Goal: Complete application form: Complete application form

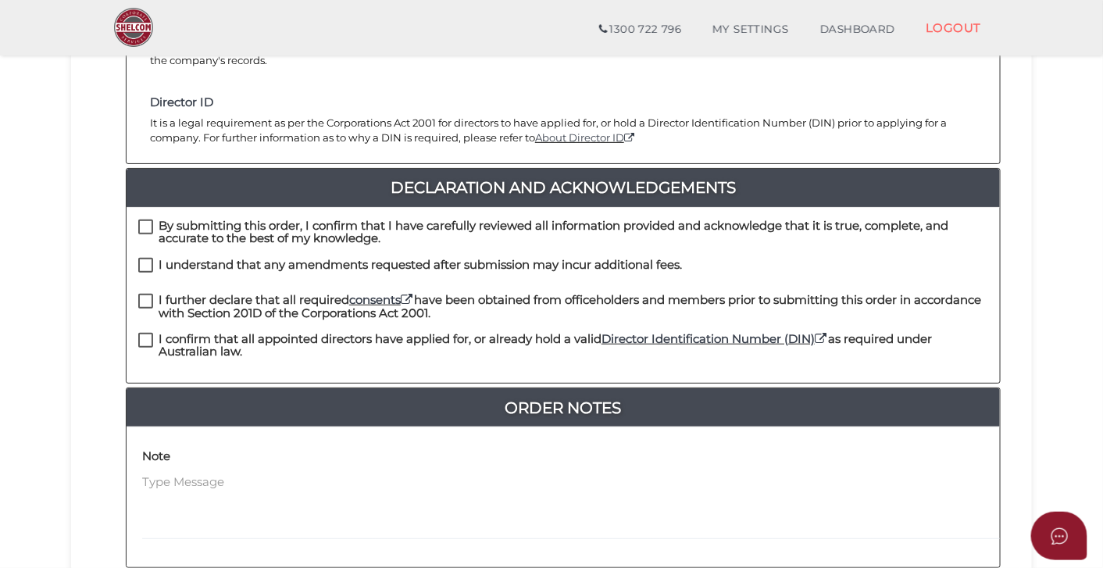
scroll to position [330, 0]
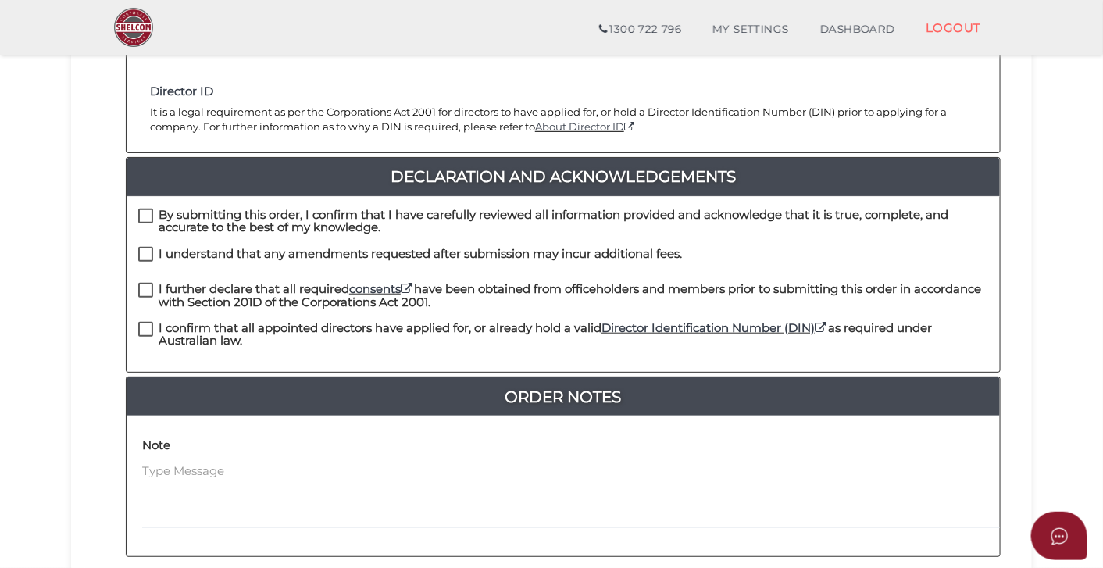
click at [151, 208] on label "By submitting this order, I confirm that I have carefully reviewed all informat…" at bounding box center [563, 218] width 850 height 20
checkbox input "true"
click at [150, 248] on label "I understand that any amendments requested after submission may incur additiona…" at bounding box center [409, 258] width 543 height 20
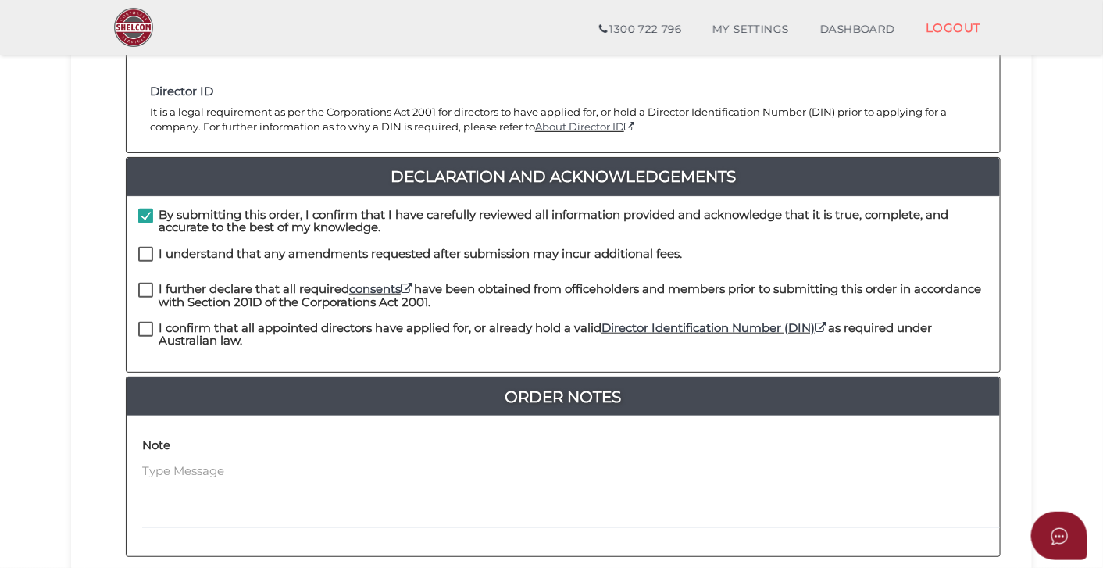
checkbox input "true"
click at [146, 283] on label "I further declare that all required consents have been obtained from officehold…" at bounding box center [563, 293] width 850 height 20
checkbox input "true"
click at [145, 322] on label "I confirm that all appointed directors have applied for, or already hold a vali…" at bounding box center [563, 332] width 850 height 20
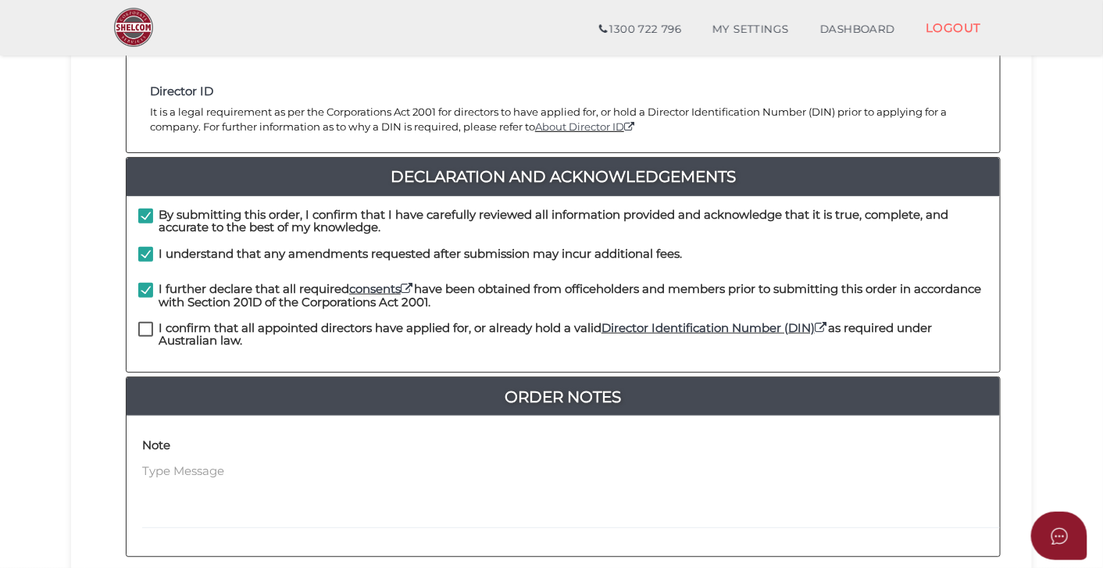
checkbox input "true"
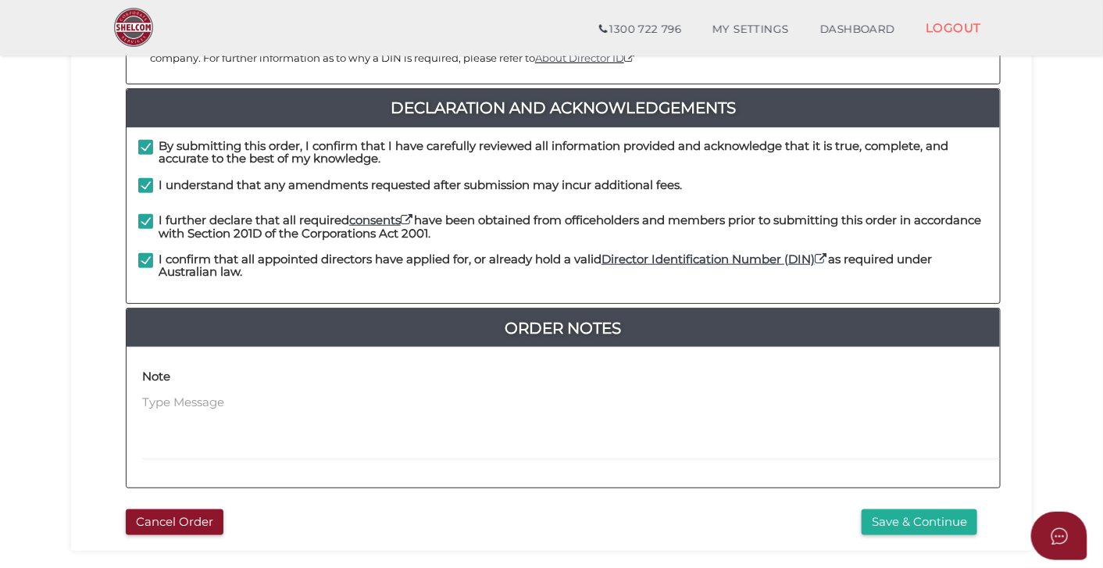
scroll to position [408, 0]
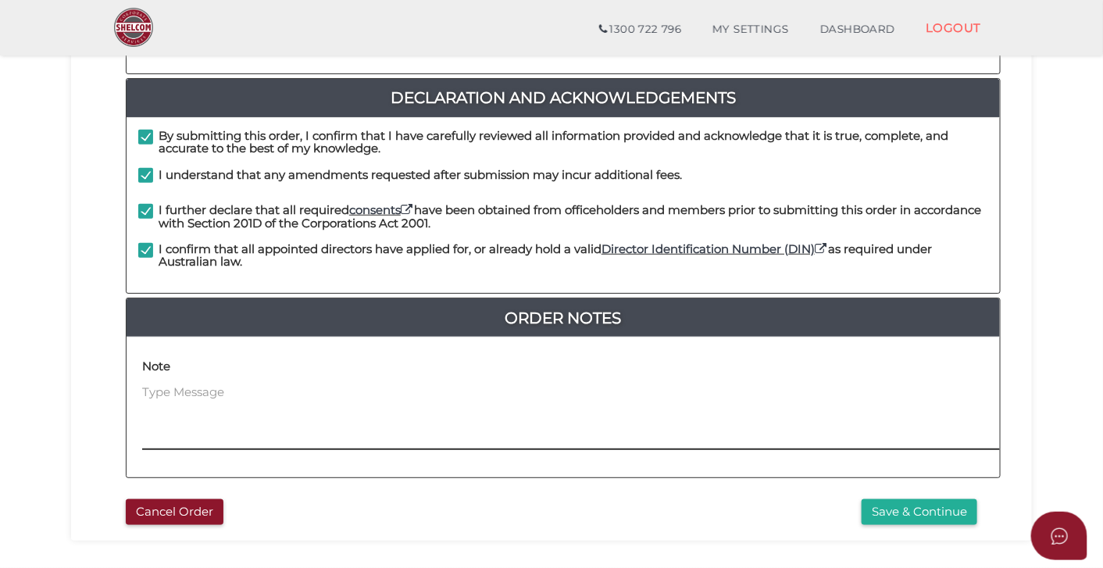
click at [215, 383] on textarea at bounding box center [668, 416] width 1053 height 67
type textarea "D"
type textarea "T"
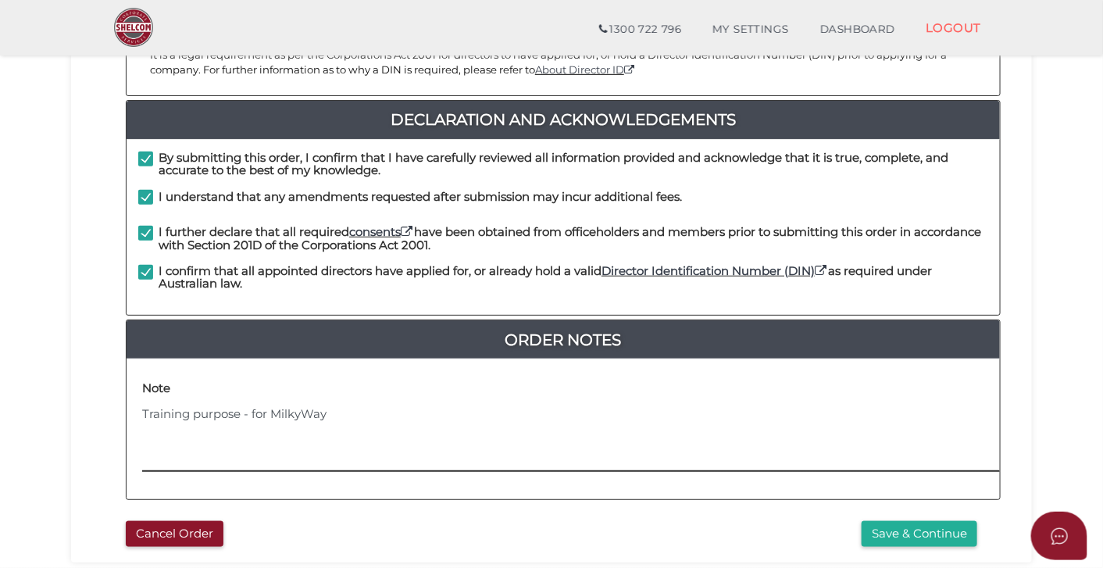
scroll to position [477, 0]
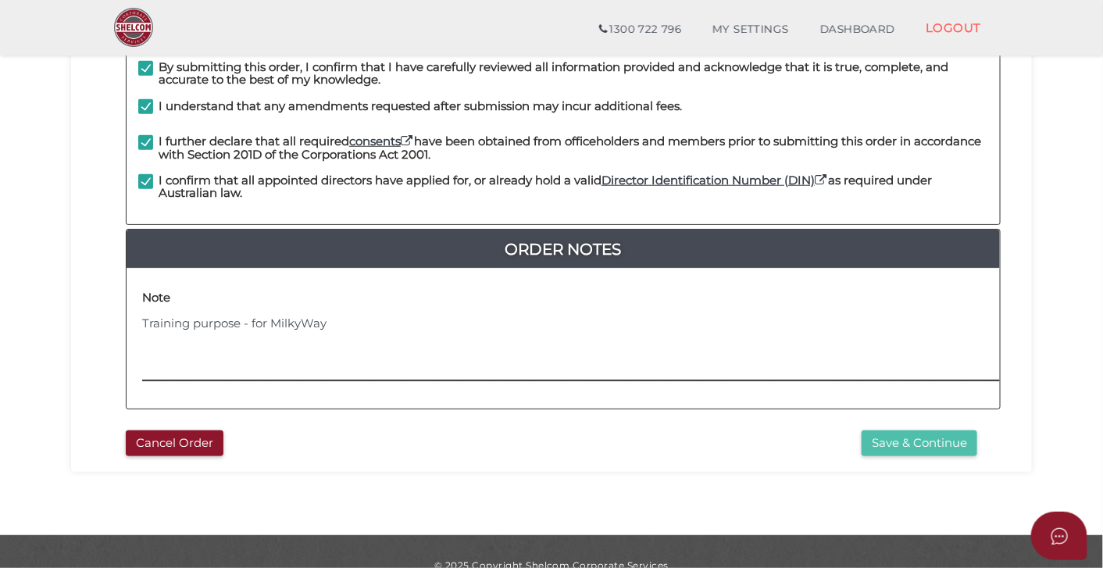
type textarea "Training purpose - for MilkyWay"
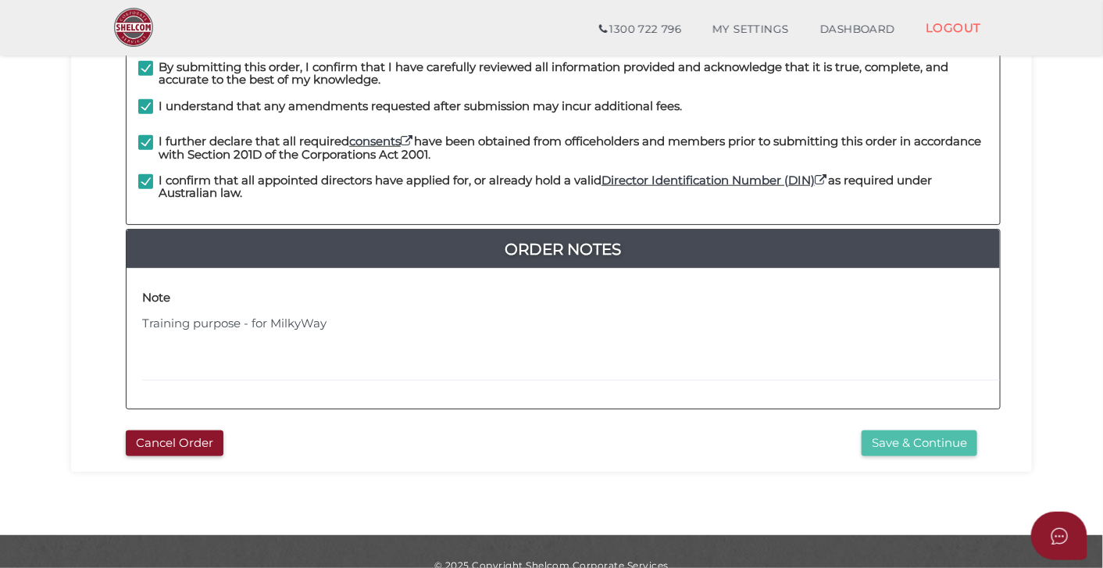
click at [897, 433] on button "Save & Continue" at bounding box center [919, 443] width 116 height 26
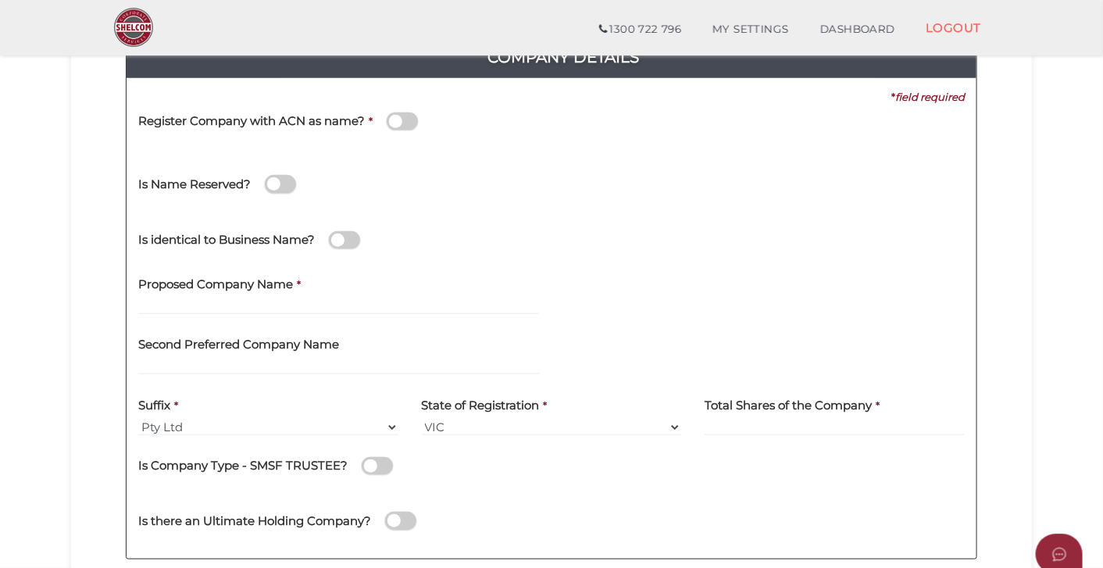
scroll to position [200, 0]
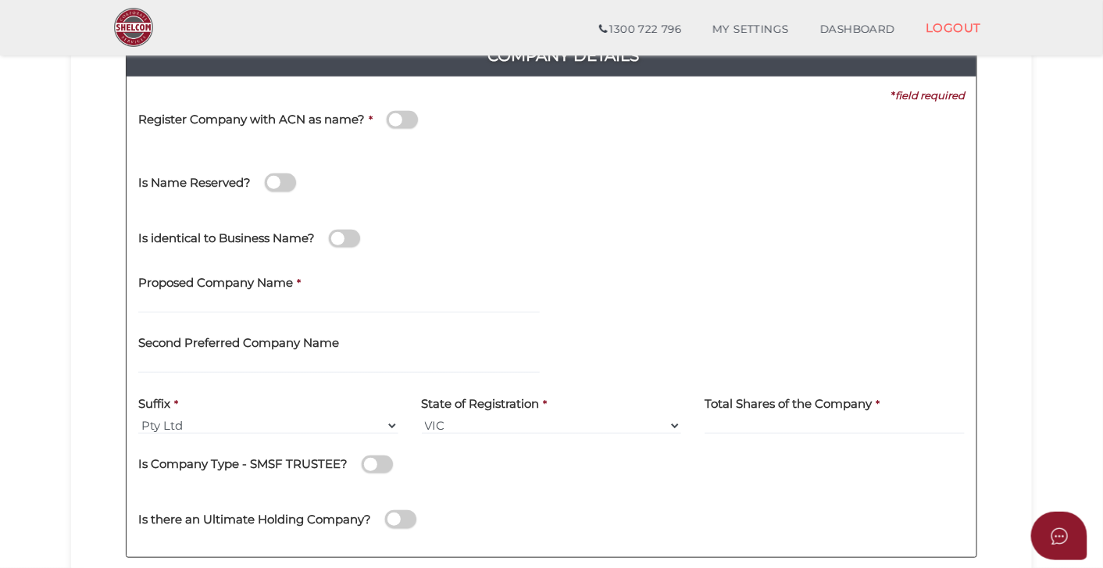
click at [405, 119] on span at bounding box center [402, 120] width 31 height 18
click at [0, 0] on input "checkbox" at bounding box center [0, 0] width 0 height 0
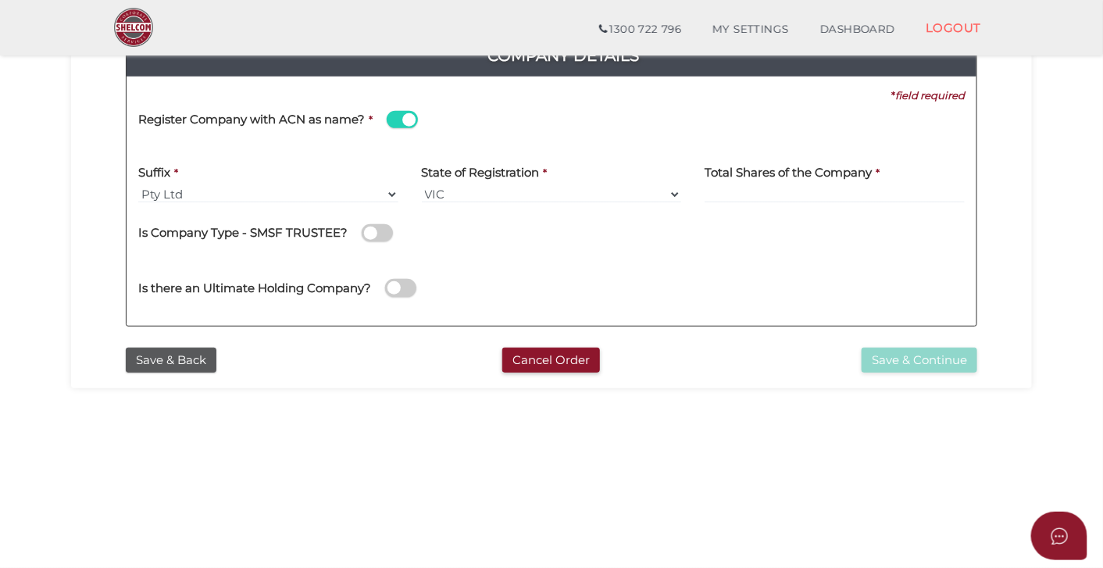
click at [405, 119] on span at bounding box center [402, 120] width 31 height 18
click at [0, 0] on input "checkbox" at bounding box center [0, 0] width 0 height 0
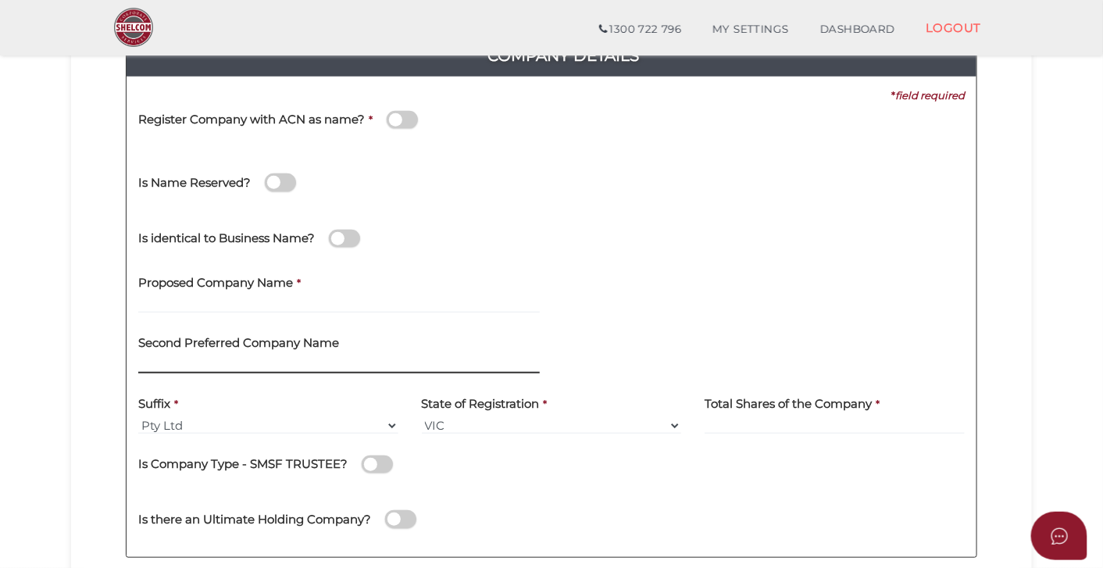
click at [221, 362] on input "text" at bounding box center [338, 364] width 401 height 17
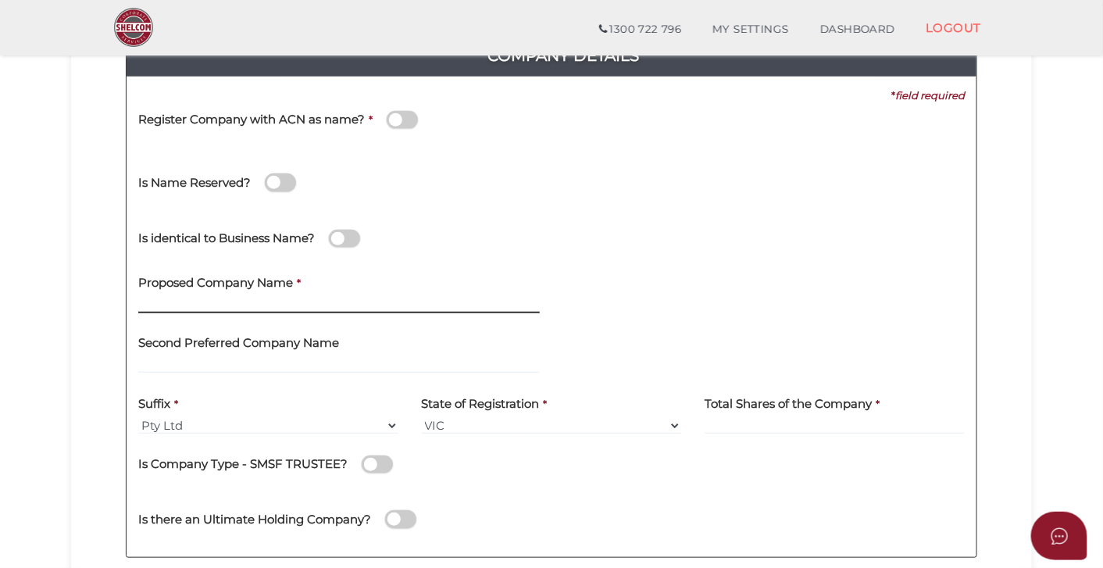
click at [226, 301] on input "text" at bounding box center [338, 304] width 401 height 17
click at [221, 305] on input "MilkyWay" at bounding box center [338, 304] width 401 height 17
type input "MilkyWayGarcia"
click at [194, 375] on div "Second Preferred Company Name" at bounding box center [338, 355] width 425 height 61
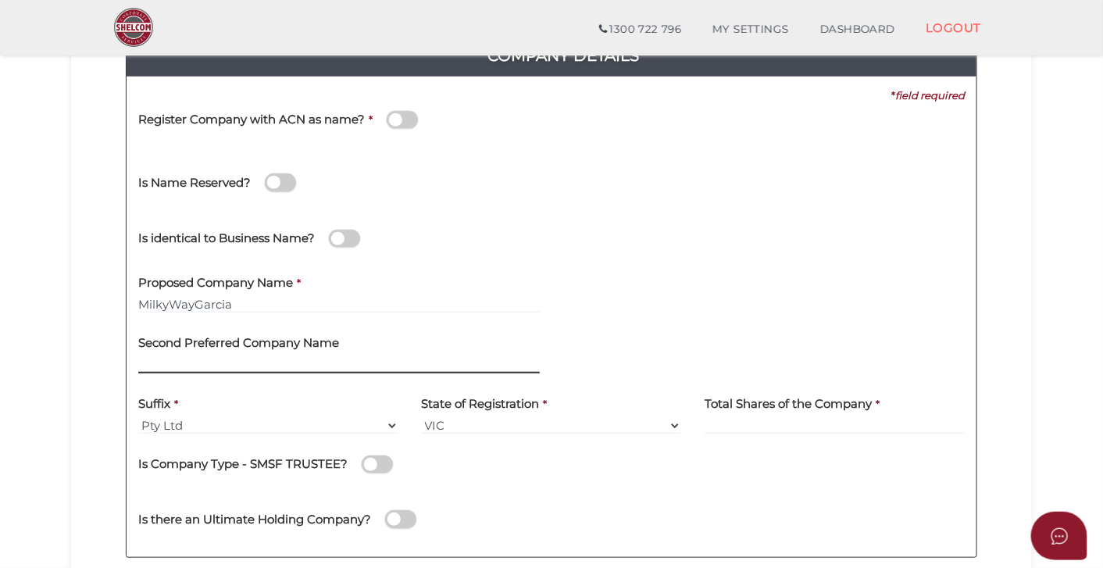
click at [194, 369] on input "text" at bounding box center [338, 364] width 401 height 17
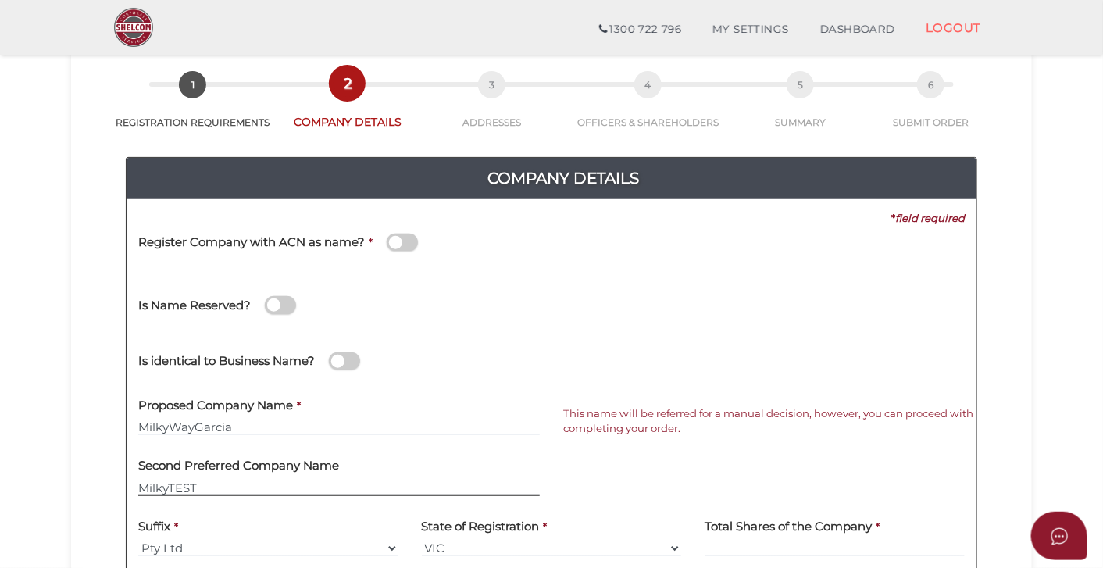
scroll to position [60, 0]
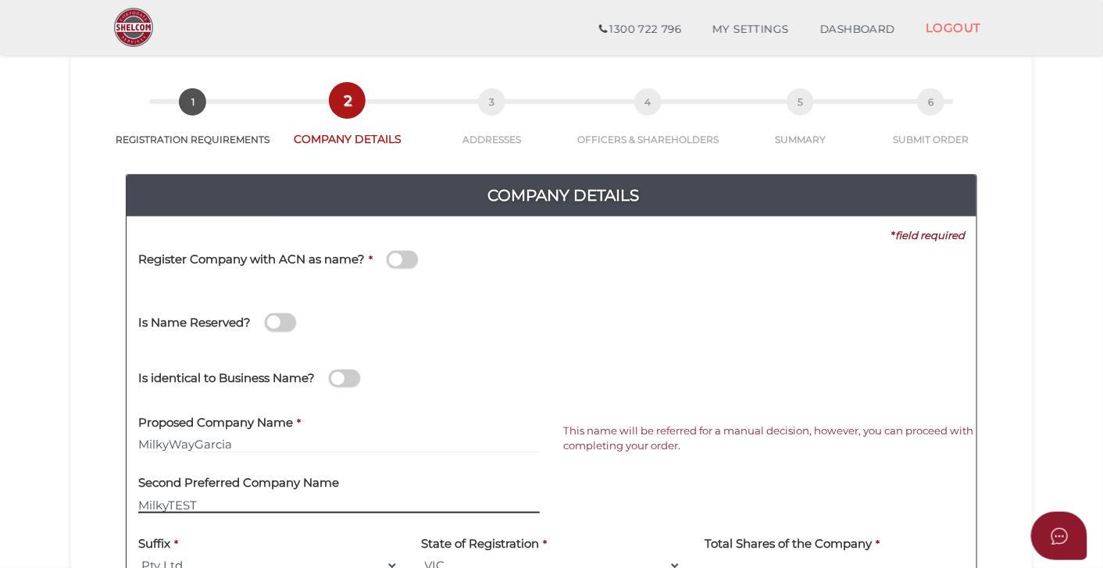
type input "MilkyTEST"
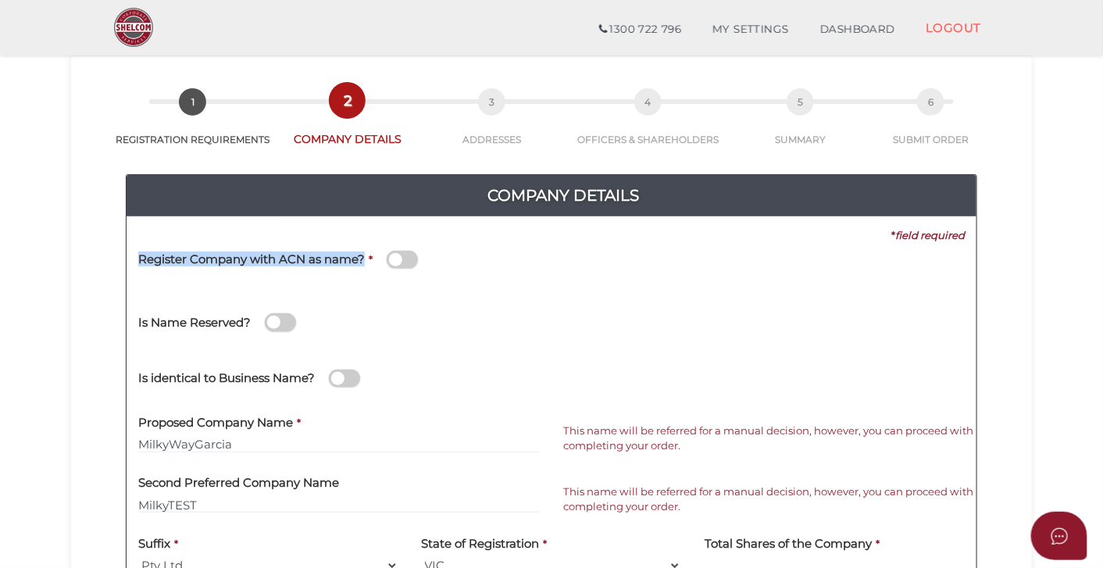
drag, startPoint x: 362, startPoint y: 258, endPoint x: 140, endPoint y: 260, distance: 222.6
click at [140, 260] on h4 "Register Company with ACN as name?" at bounding box center [251, 259] width 226 height 13
copy h4 "Register Company with ACN as name?"
click at [383, 361] on div "Is identical to Business Name?" at bounding box center [279, 370] width 283 height 44
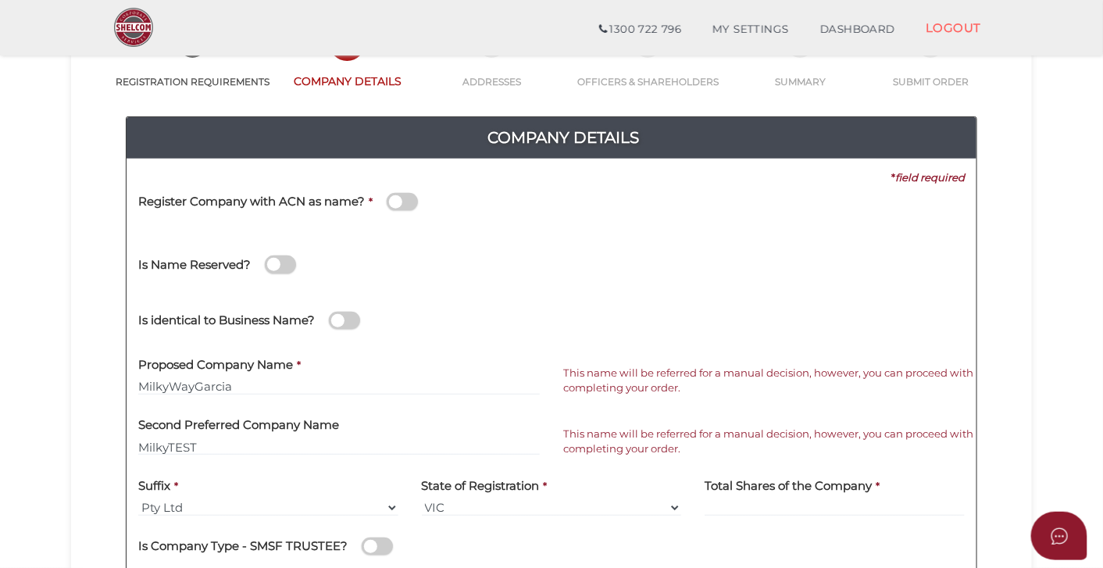
scroll to position [120, 0]
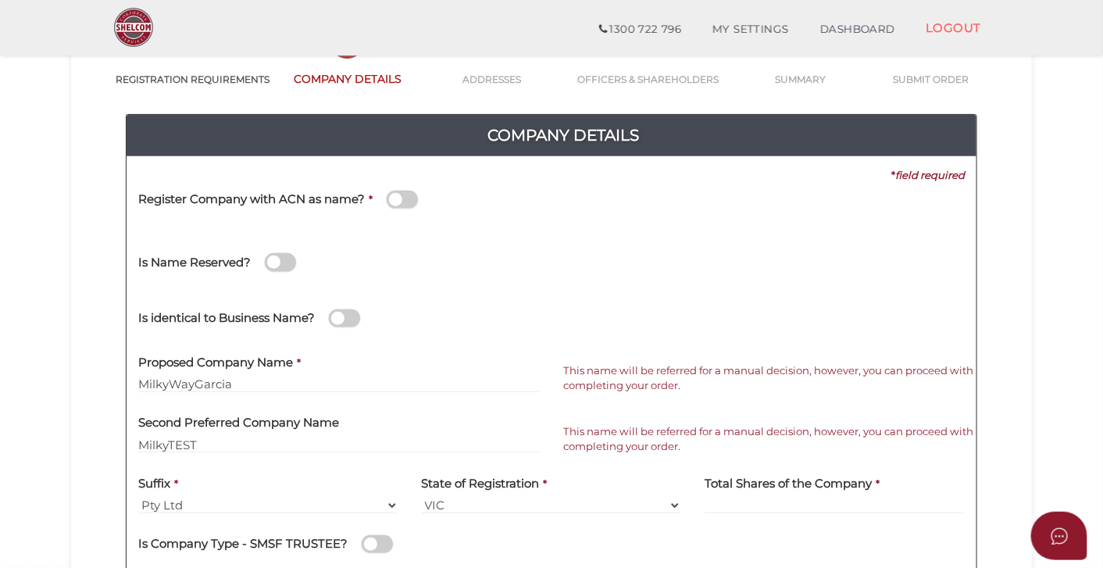
click at [351, 320] on span at bounding box center [344, 318] width 31 height 18
click at [0, 0] on input "checkbox" at bounding box center [0, 0] width 0 height 0
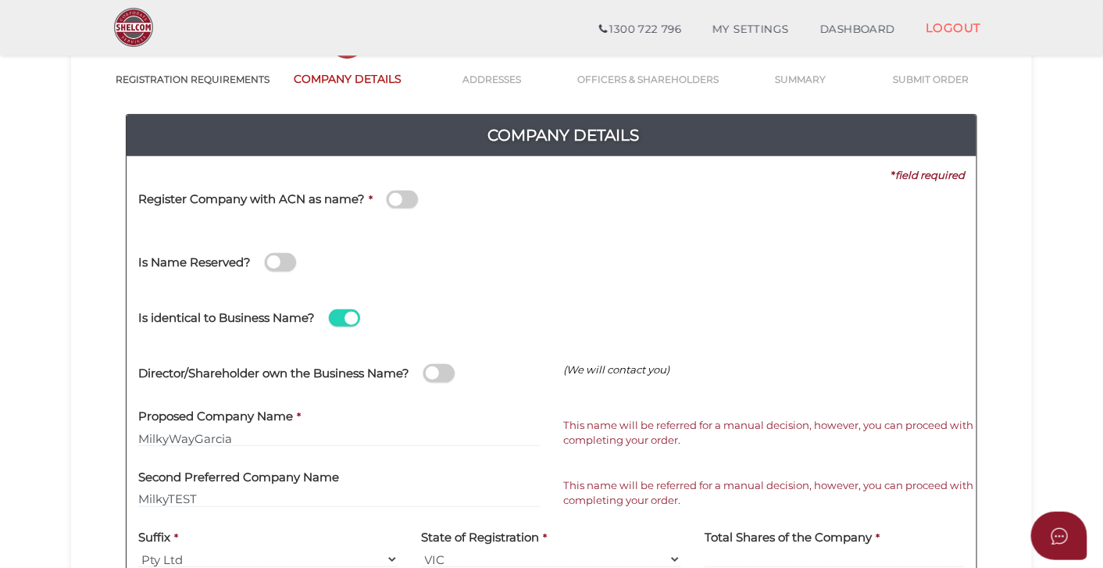
click at [441, 371] on span at bounding box center [438, 373] width 31 height 18
click at [0, 0] on input "checkbox" at bounding box center [0, 0] width 0 height 0
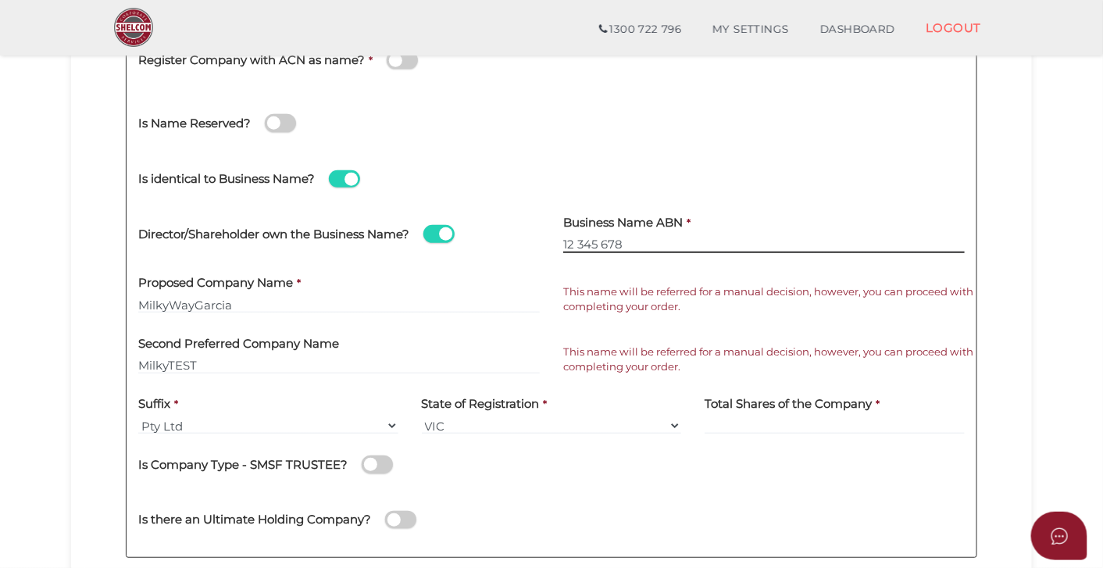
scroll to position [258, 0]
type input "12 345 678"
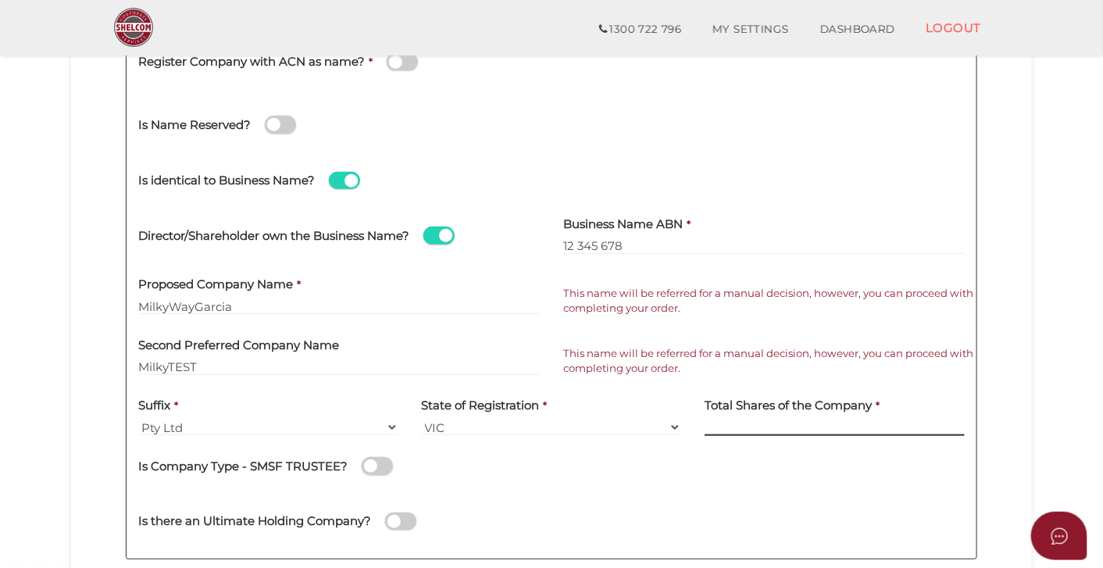
click at [742, 421] on input at bounding box center [834, 427] width 260 height 17
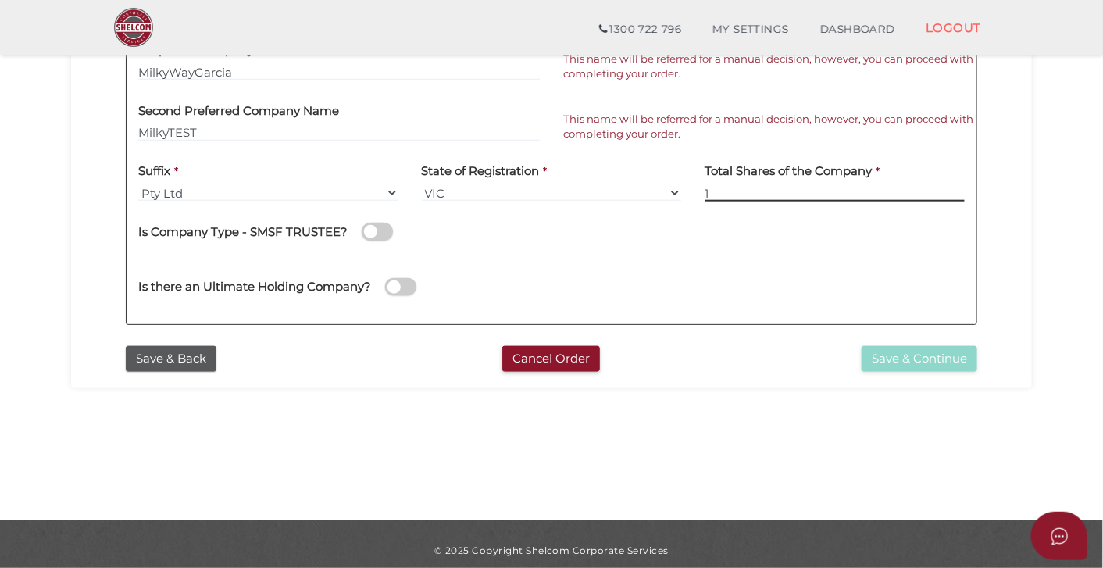
scroll to position [504, 0]
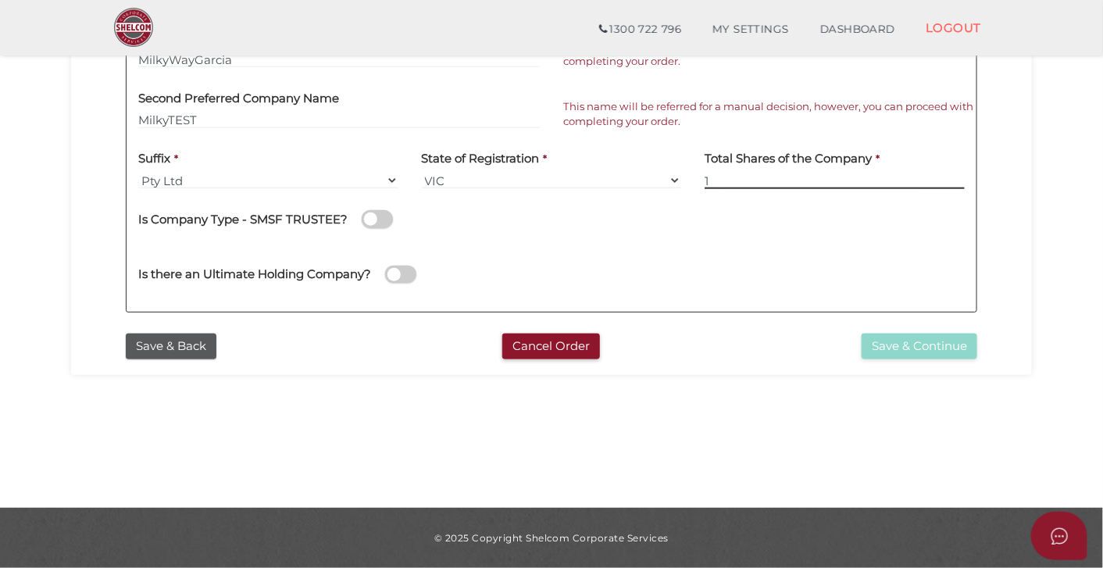
type input "1"
click at [743, 279] on div "Is there an Ultimate Holding Company?" at bounding box center [551, 271] width 850 height 55
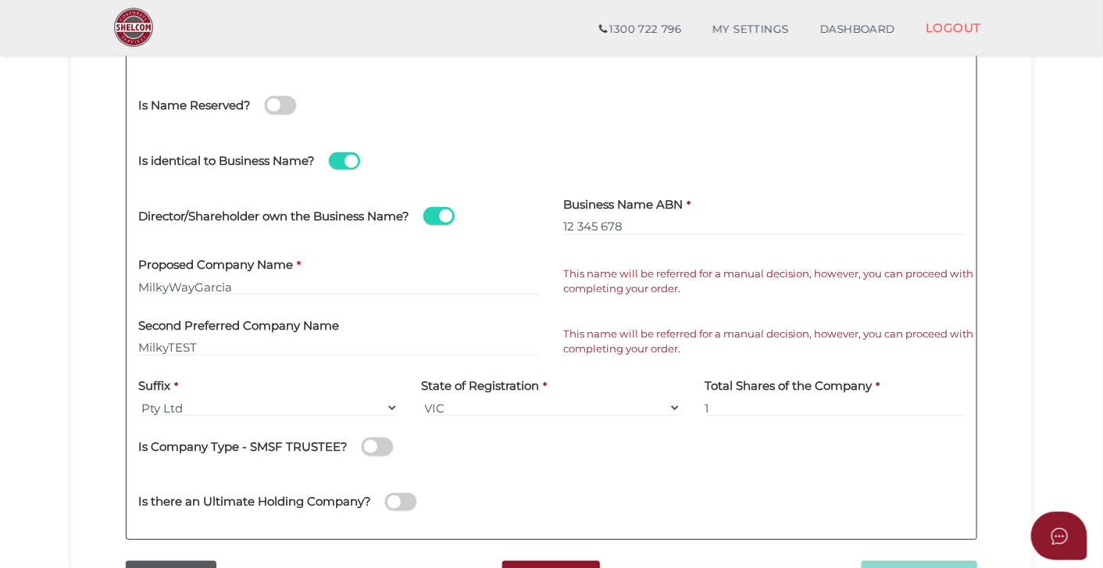
scroll to position [274, 0]
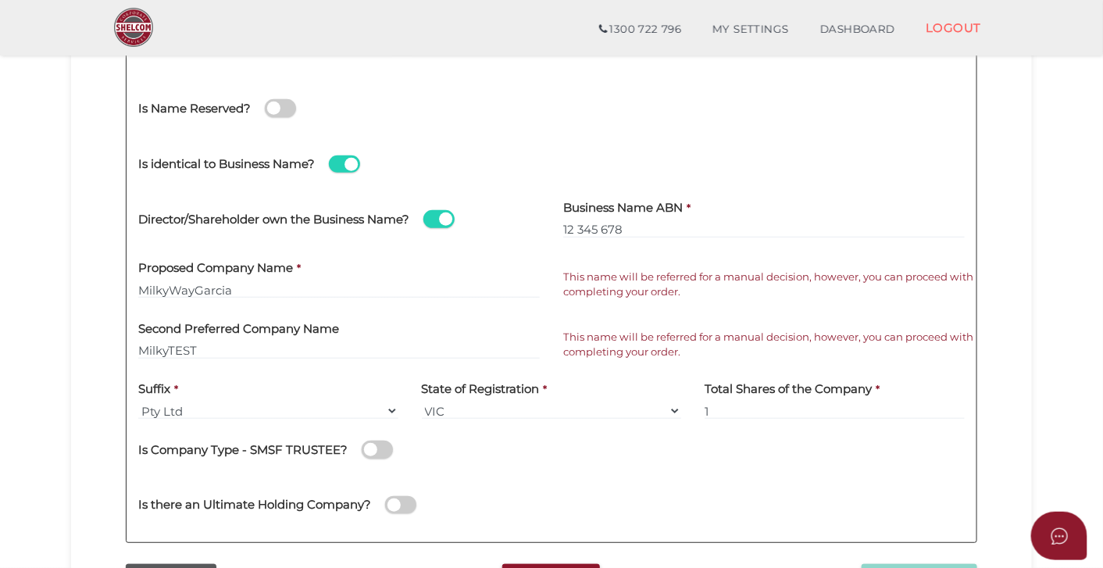
click at [333, 337] on label "Second Preferred Company Name" at bounding box center [238, 326] width 201 height 32
click at [228, 344] on input "MilkyTEST" at bounding box center [338, 350] width 401 height 17
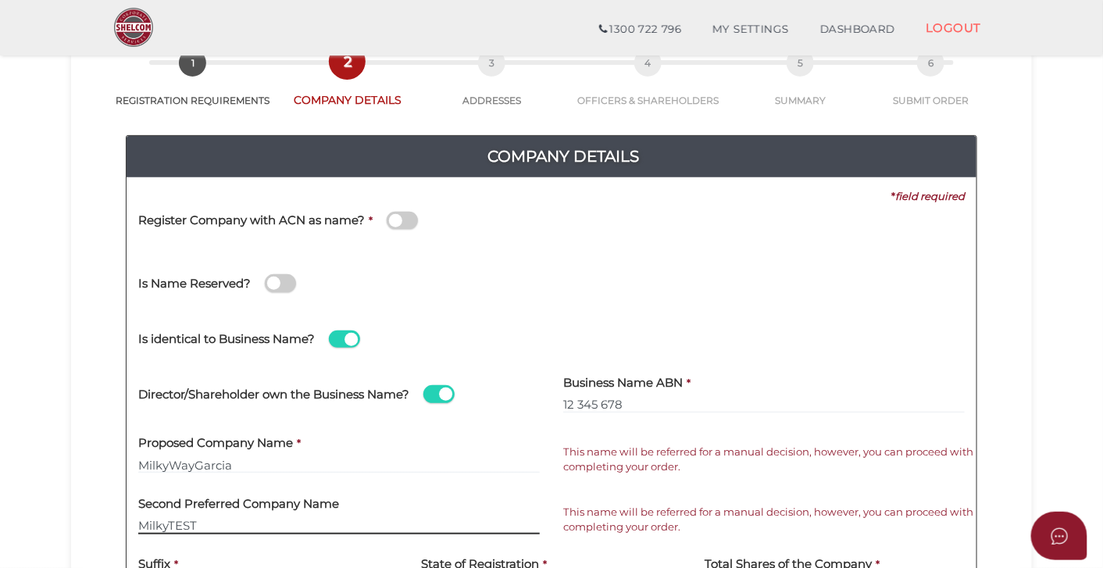
scroll to position [132, 0]
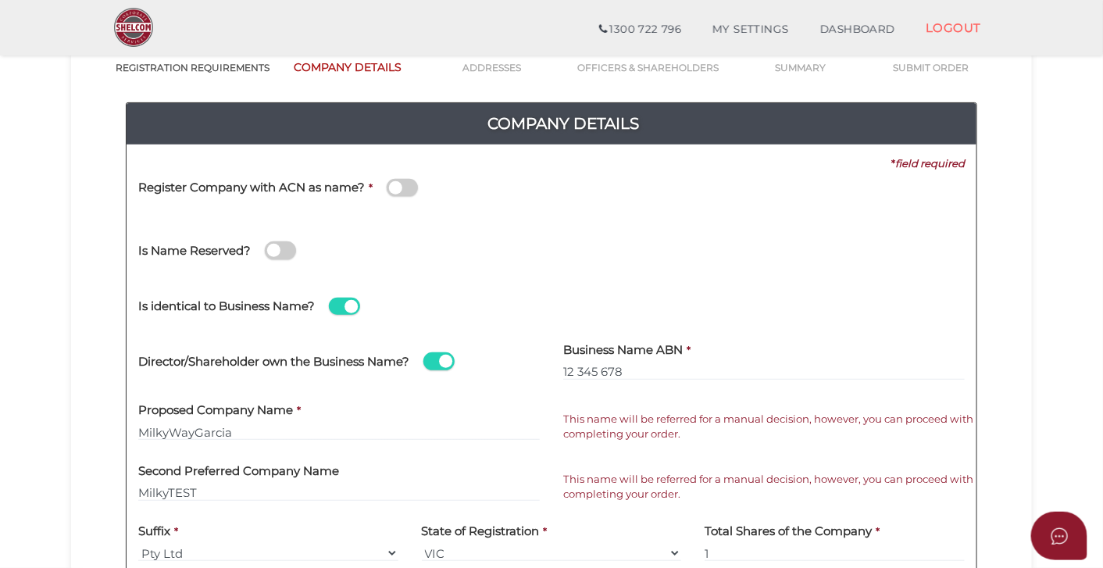
click at [338, 312] on span at bounding box center [344, 307] width 31 height 18
click at [0, 0] on input "checkbox" at bounding box center [0, 0] width 0 height 0
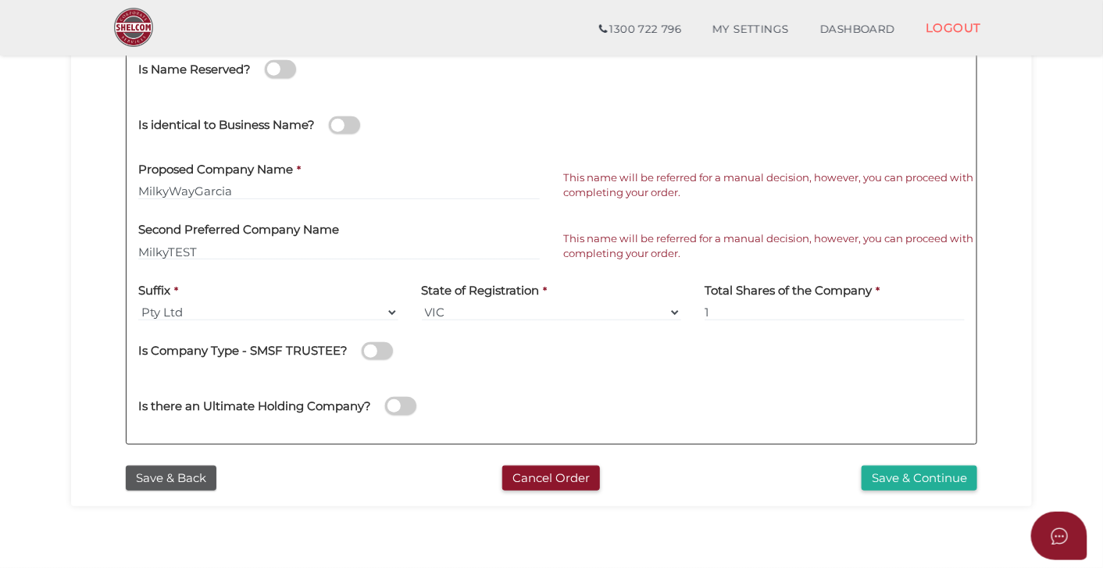
scroll to position [323, 0]
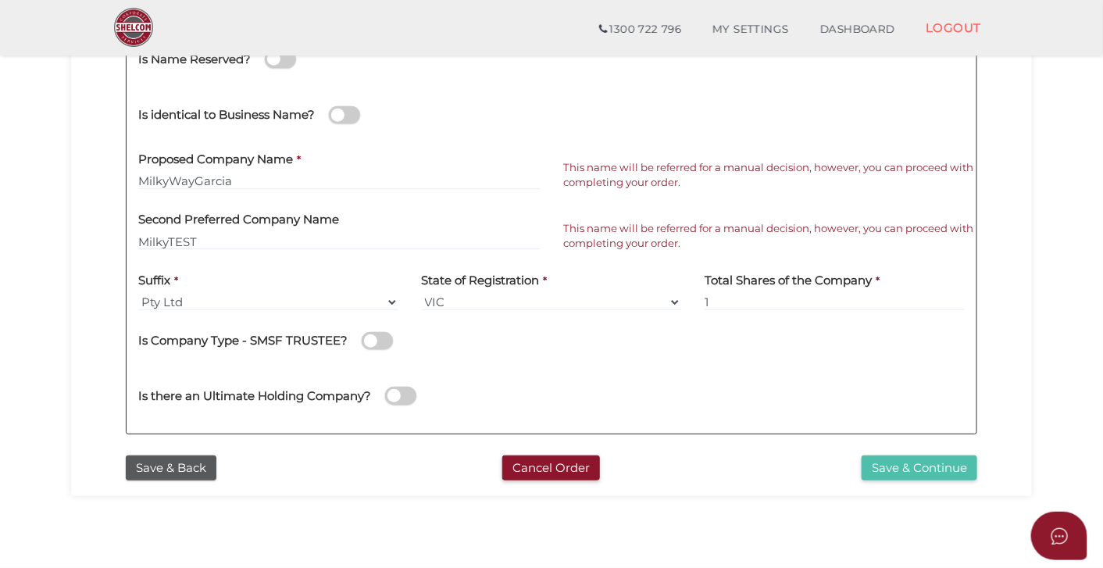
click at [921, 472] on button "Save & Continue" at bounding box center [919, 468] width 116 height 26
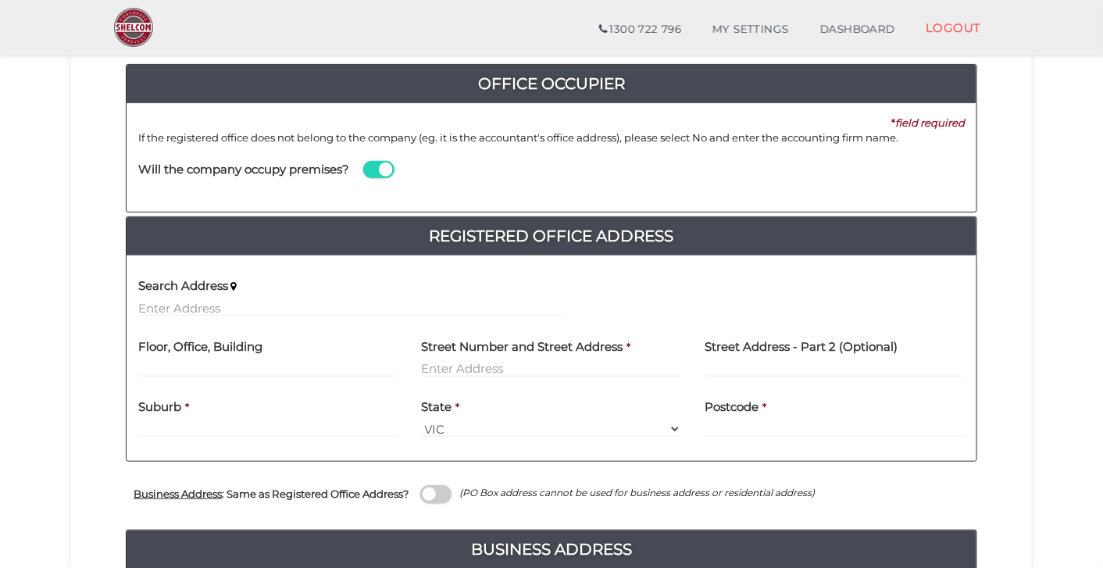
scroll to position [172, 0]
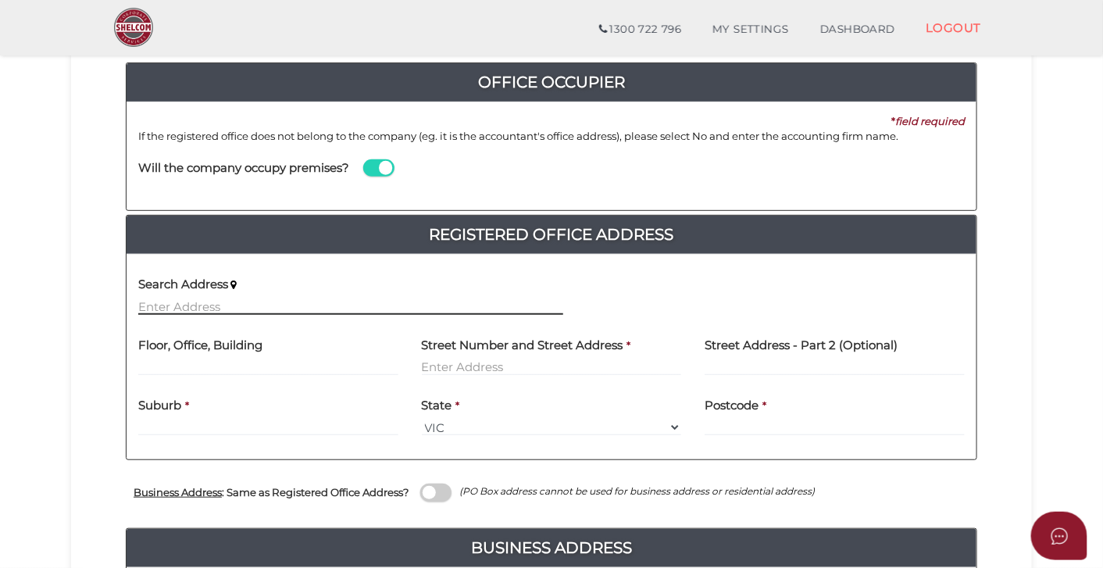
click at [216, 303] on input "text" at bounding box center [350, 306] width 425 height 17
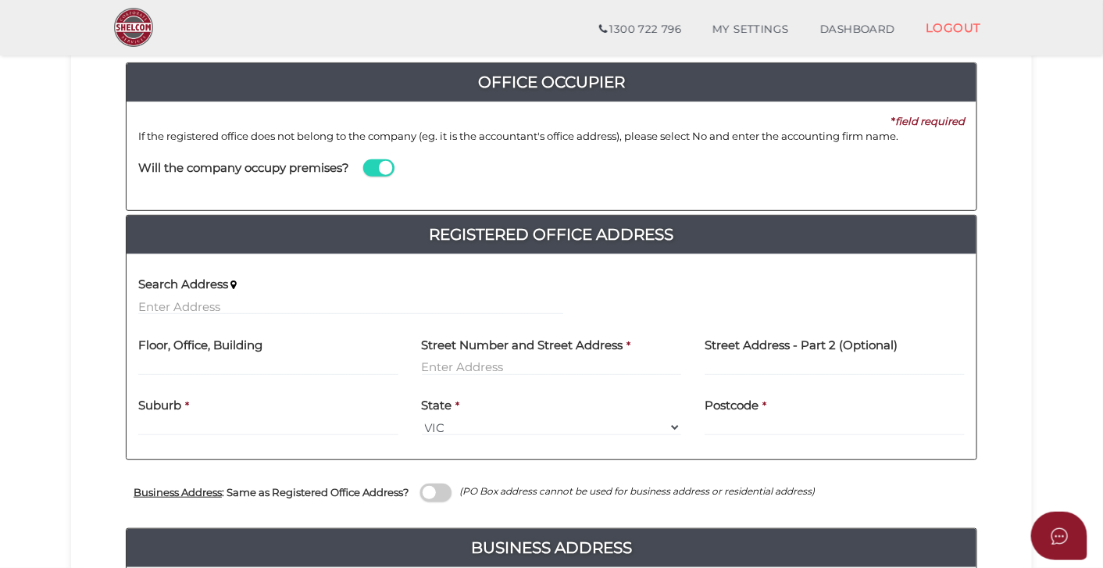
click at [236, 283] on icon at bounding box center [233, 285] width 6 height 10
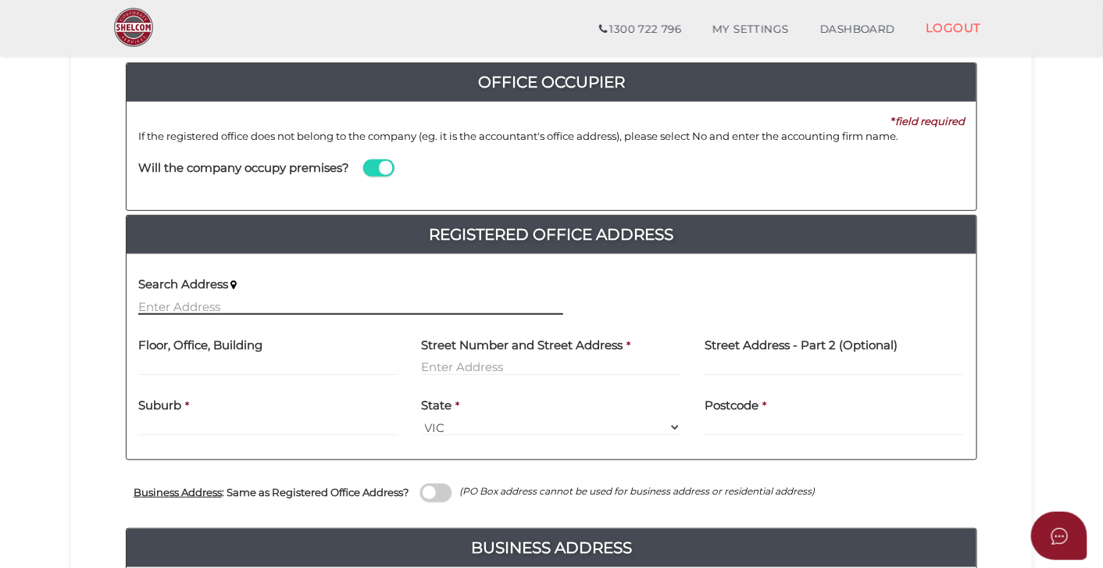
click at [215, 305] on input "text" at bounding box center [350, 306] width 425 height 17
click at [230, 302] on input "text" at bounding box center [350, 306] width 425 height 17
type input "12345bbbb"
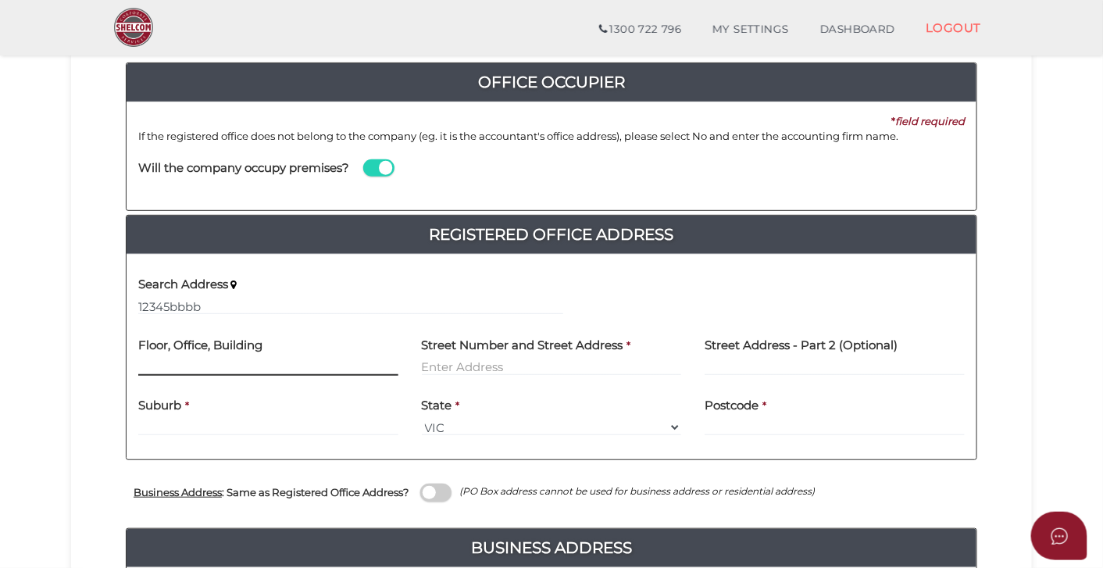
click at [201, 365] on input "text" at bounding box center [268, 366] width 260 height 17
type input "bbbb"
click at [442, 368] on input "text" at bounding box center [552, 366] width 260 height 17
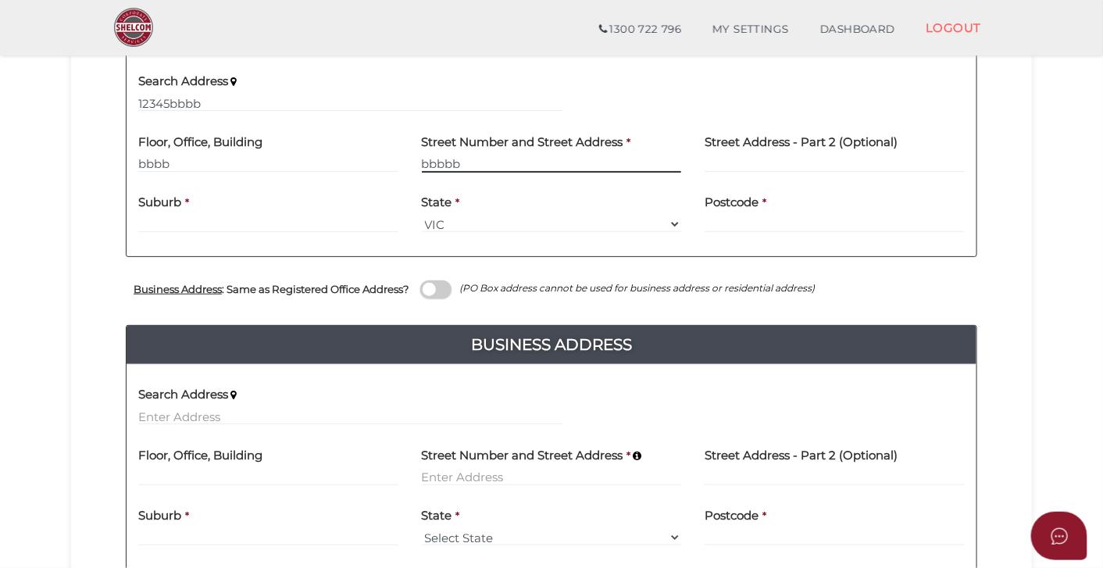
scroll to position [376, 0]
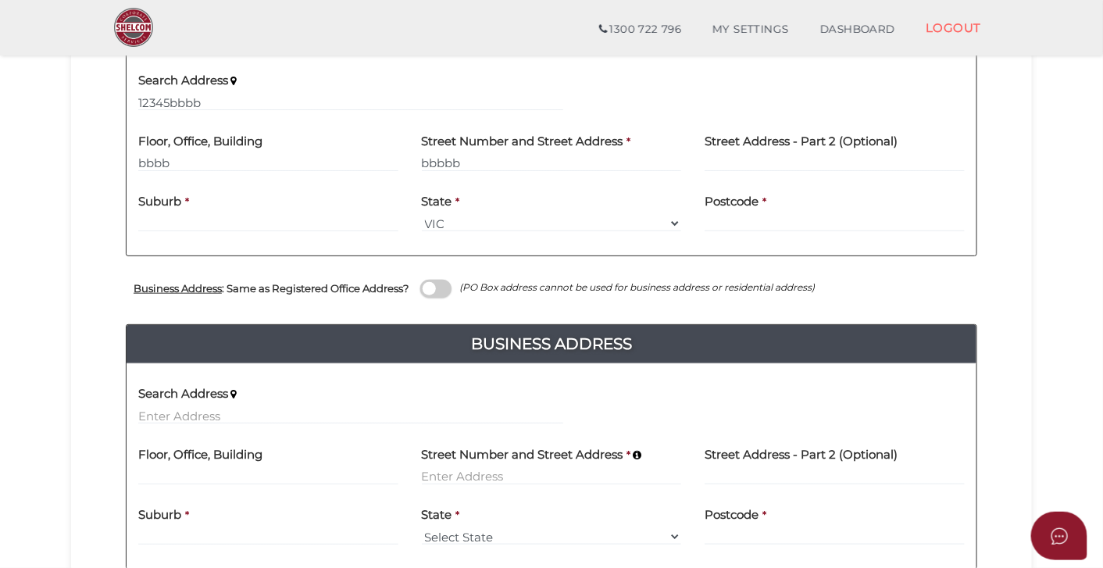
click at [439, 287] on div "Business Address : Same as Registered Office Address? (PO Box address cannot be…" at bounding box center [551, 290] width 851 height 68
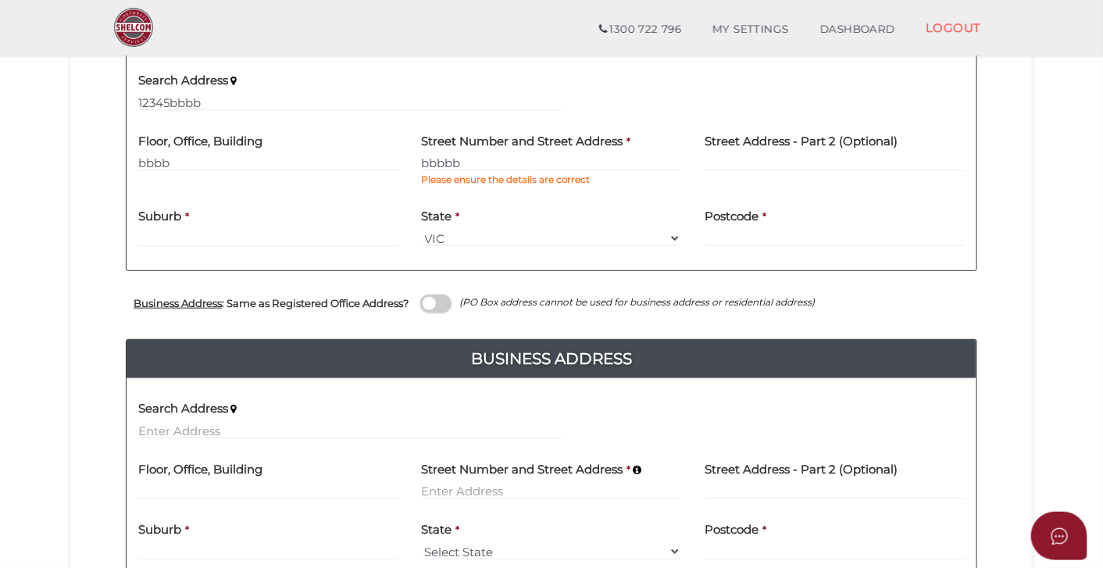
click at [440, 297] on span at bounding box center [435, 303] width 31 height 18
click at [0, 0] on input "checkbox" at bounding box center [0, 0] width 0 height 0
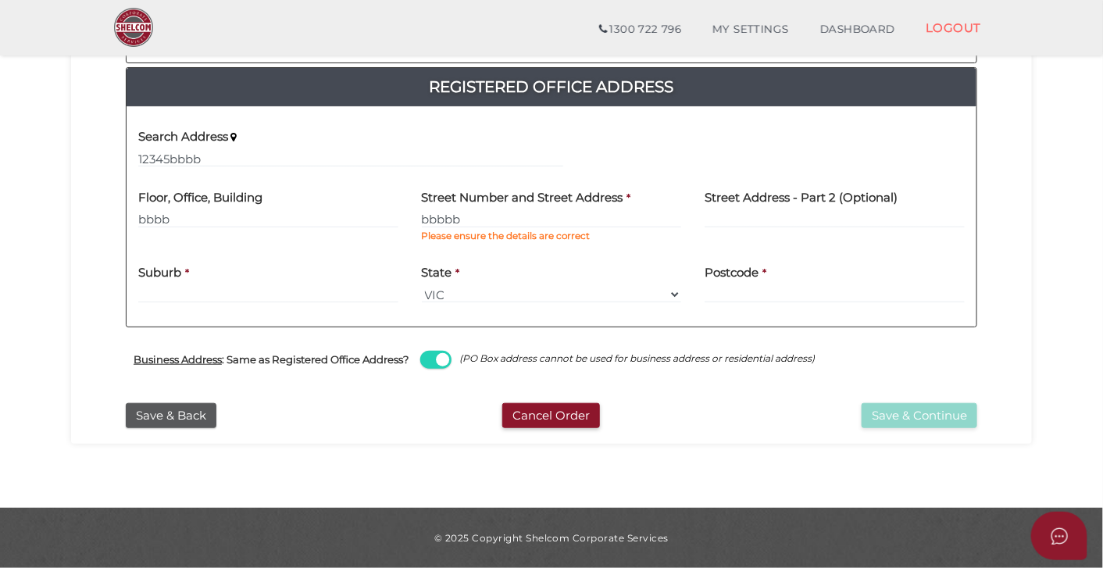
scroll to position [319, 0]
click at [501, 221] on input "bbbbb" at bounding box center [552, 219] width 260 height 17
type input "b"
type input "12345 bbb"
click at [334, 292] on input "text" at bounding box center [268, 294] width 260 height 17
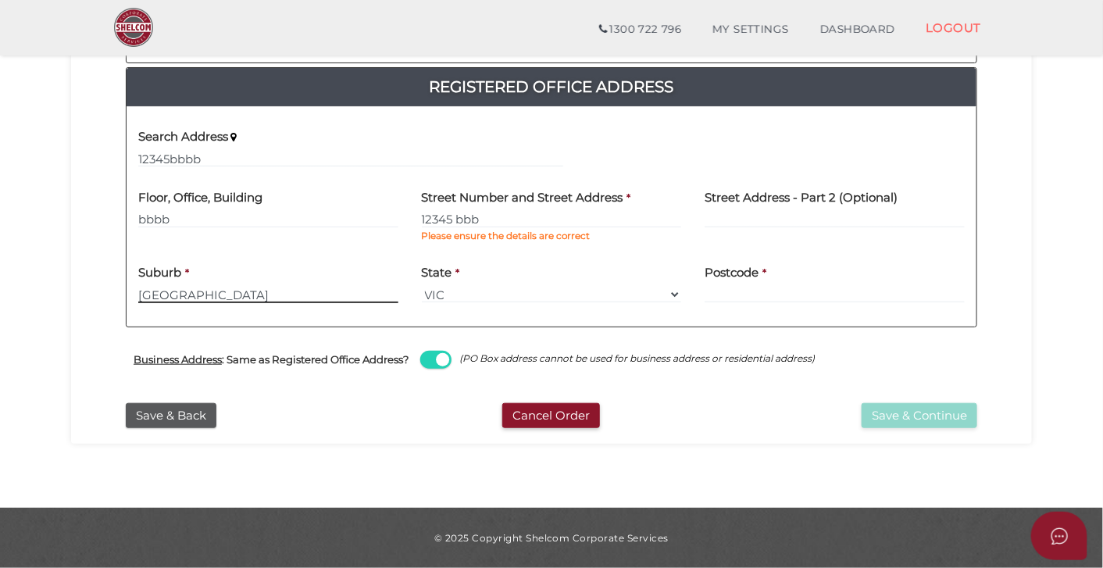
type input "[GEOGRAPHIC_DATA]"
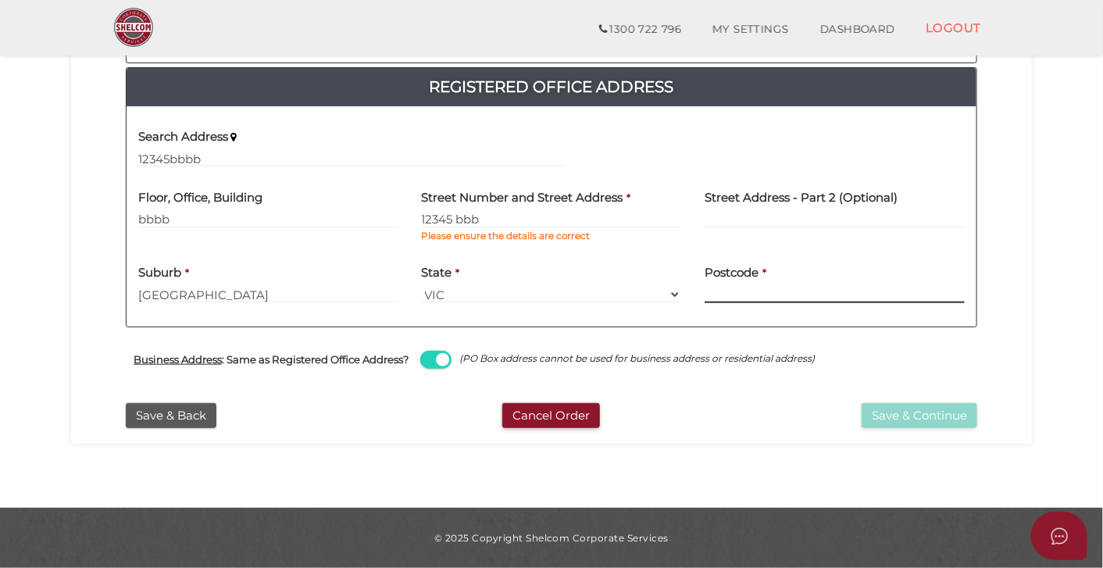
click at [770, 292] on input "text" at bounding box center [834, 294] width 260 height 17
type input "3031"
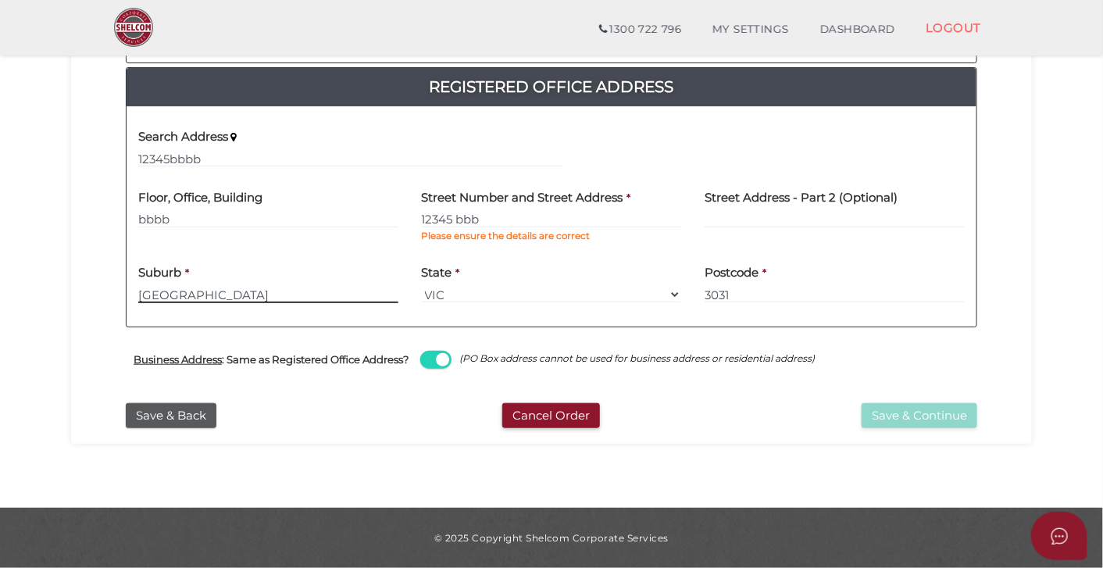
click at [178, 290] on input "[GEOGRAPHIC_DATA]" at bounding box center [268, 294] width 260 height 17
type input "[GEOGRAPHIC_DATA]"
click at [789, 415] on div "Save & Continue" at bounding box center [842, 416] width 291 height 26
click at [508, 216] on input "12345 bbb" at bounding box center [552, 219] width 260 height 17
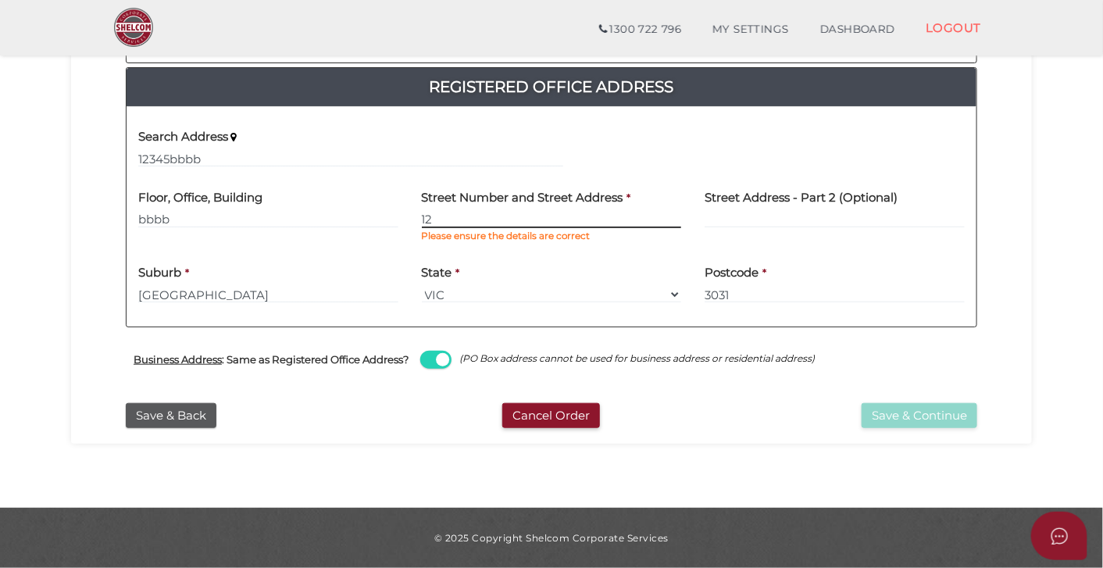
type input "1"
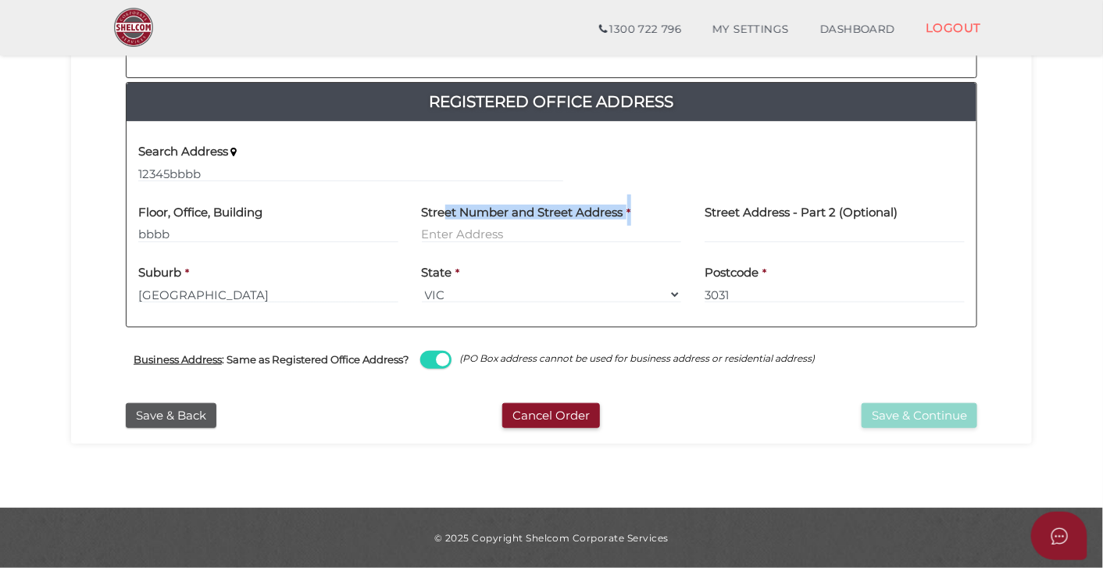
drag, startPoint x: 640, startPoint y: 201, endPoint x: 443, endPoint y: 212, distance: 197.8
click at [444, 212] on div "Street Number and Street Address *" at bounding box center [552, 218] width 260 height 49
drag, startPoint x: 422, startPoint y: 212, endPoint x: 643, endPoint y: 216, distance: 221.0
click at [643, 216] on div "Street Number and Street Address *" at bounding box center [552, 218] width 260 height 49
copy div "Street Number and Street Address *"
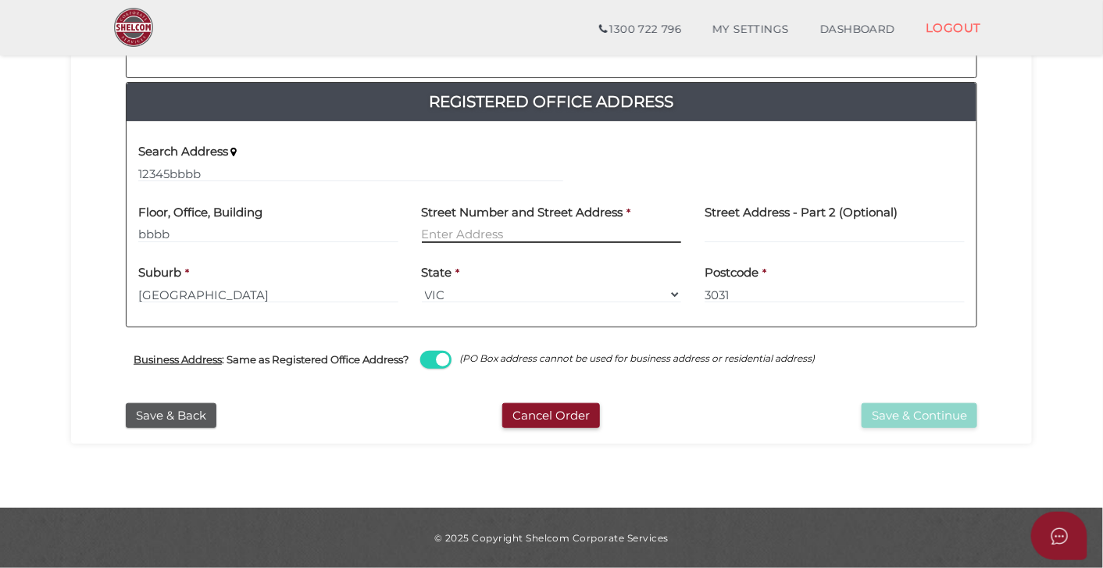
click at [519, 230] on input "text" at bounding box center [552, 234] width 260 height 17
paste input "[STREET_ADDRESS]"
click at [582, 238] on input "[STREET_ADDRESS]" at bounding box center [552, 234] width 260 height 17
type input "[GEOGRAPHIC_DATA]"
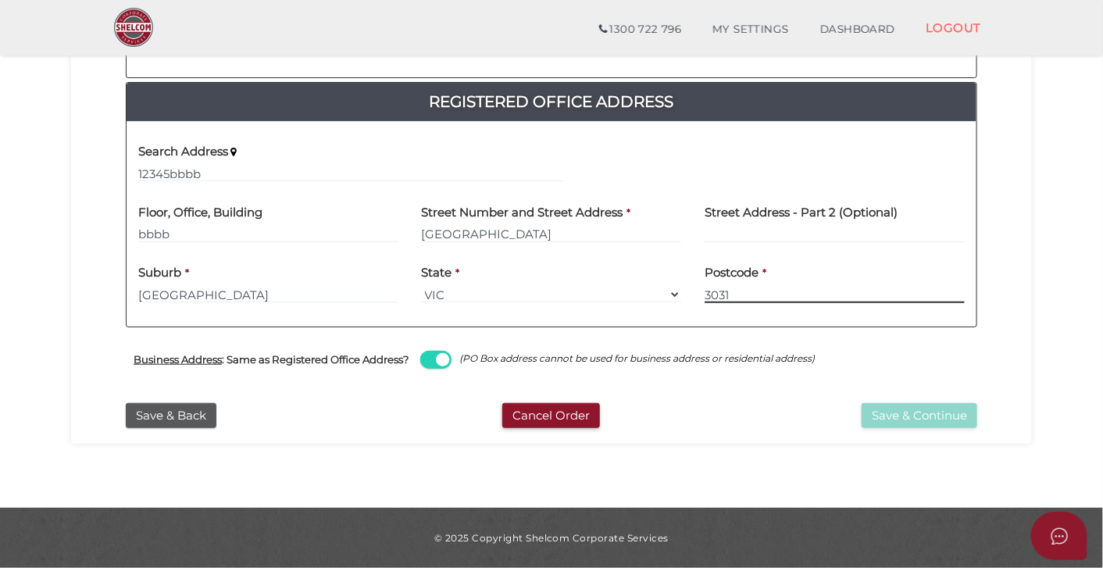
click at [720, 293] on div "Postcode * 3031" at bounding box center [834, 279] width 260 height 49
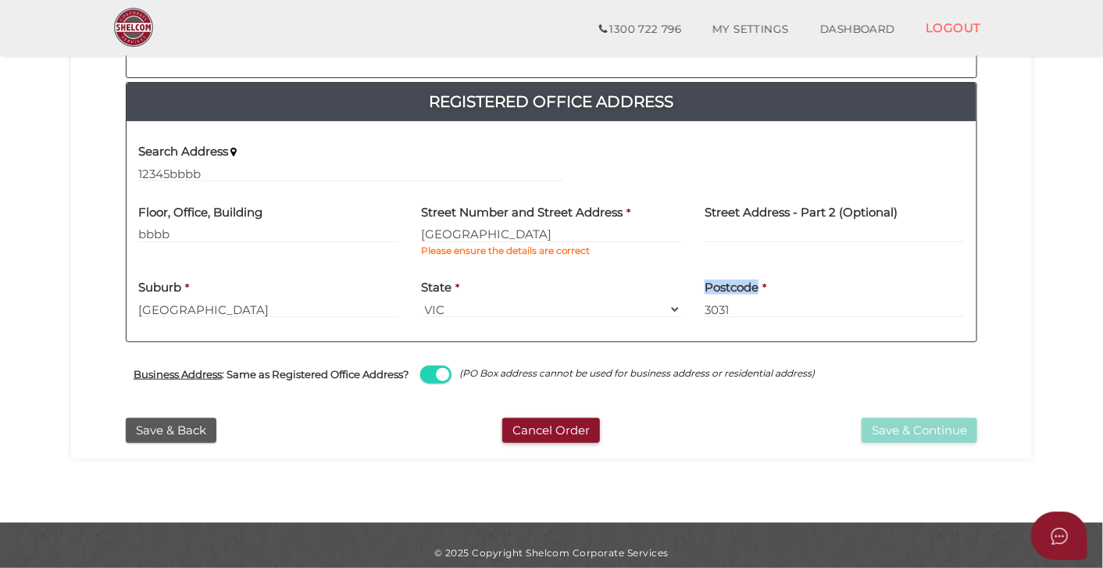
click at [720, 293] on h4 "Postcode" at bounding box center [731, 287] width 54 height 13
click at [720, 307] on input "3031" at bounding box center [834, 309] width 260 height 17
paste input "204"
type input "3204"
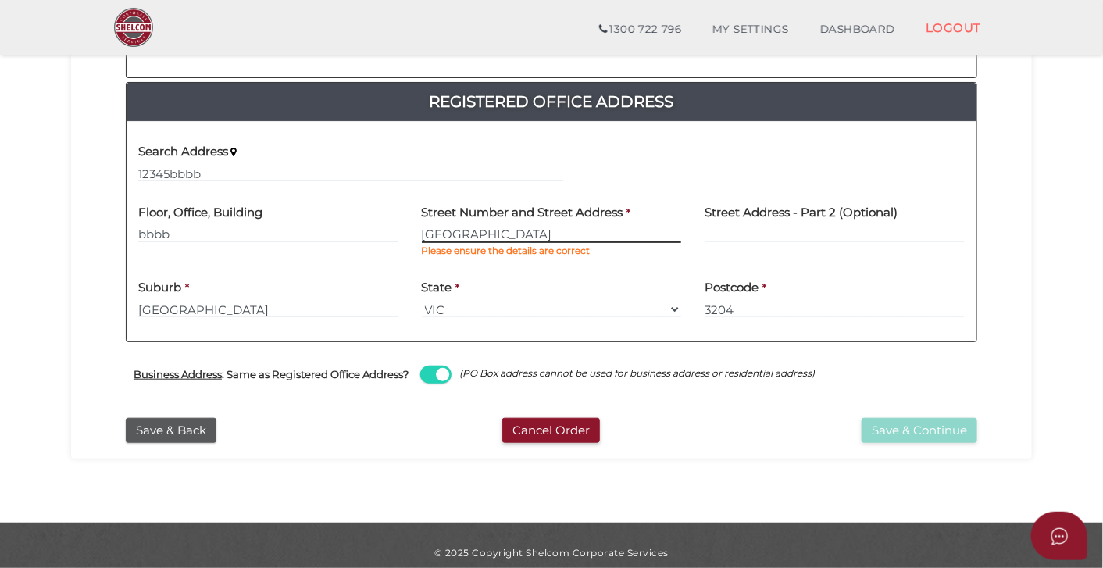
click at [504, 232] on input "[GEOGRAPHIC_DATA]" at bounding box center [552, 234] width 260 height 17
type input "[GEOGRAPHIC_DATA]"
click at [178, 312] on input "[GEOGRAPHIC_DATA]" at bounding box center [268, 309] width 260 height 17
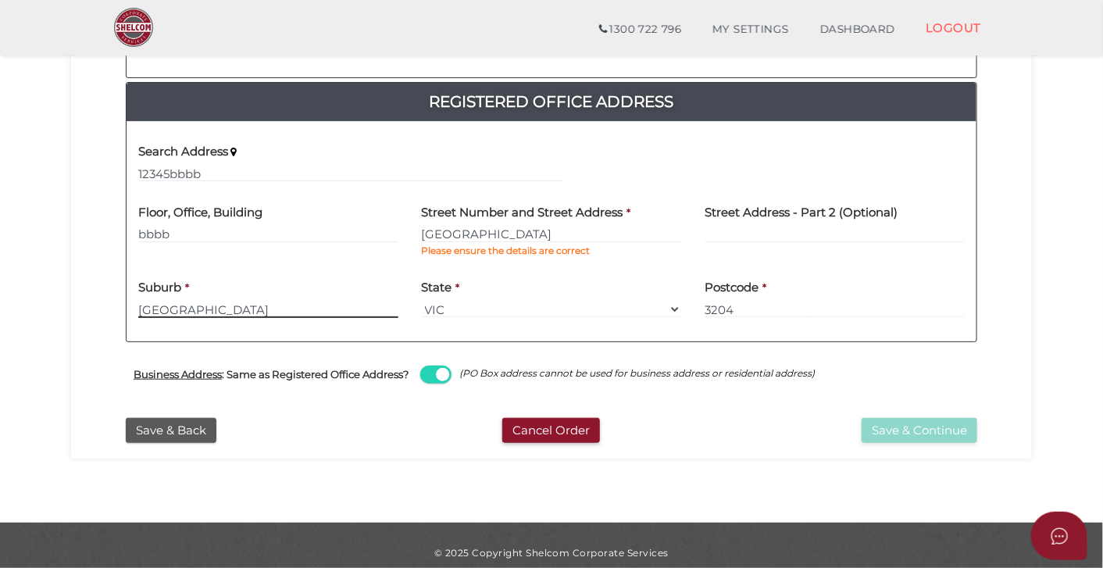
paste input "Ormond"
type input "Ormond"
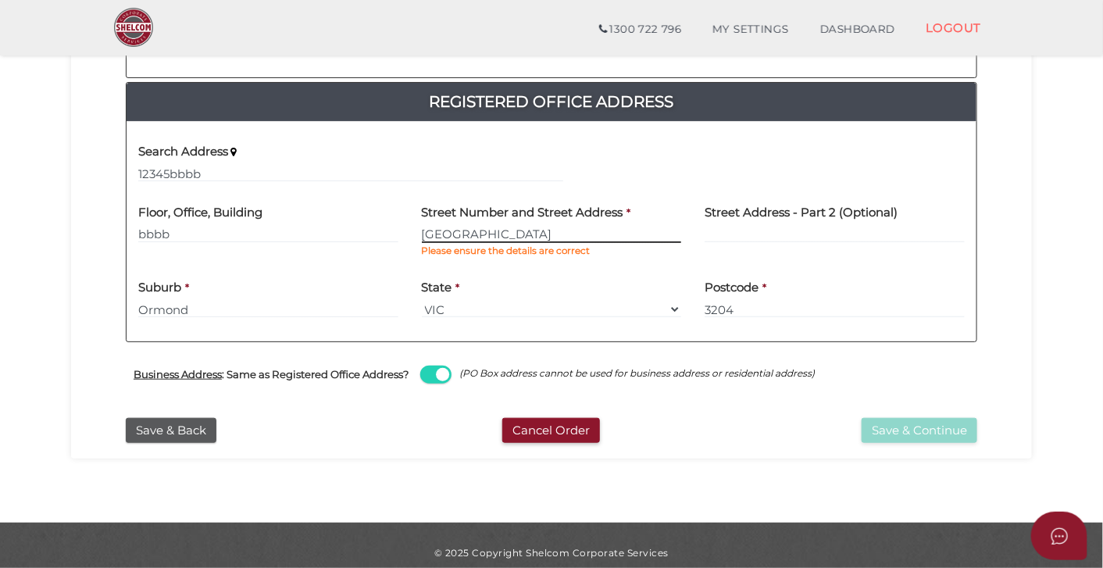
click at [519, 236] on input "[GEOGRAPHIC_DATA]" at bounding box center [552, 234] width 260 height 17
drag, startPoint x: 523, startPoint y: 230, endPoint x: 383, endPoint y: 220, distance: 140.9
click at [383, 220] on div "Floor, Office, Building bbbb Street Number and Street Address * [GEOGRAPHIC_DAT…" at bounding box center [551, 231] width 850 height 75
type input "PO Box 282"
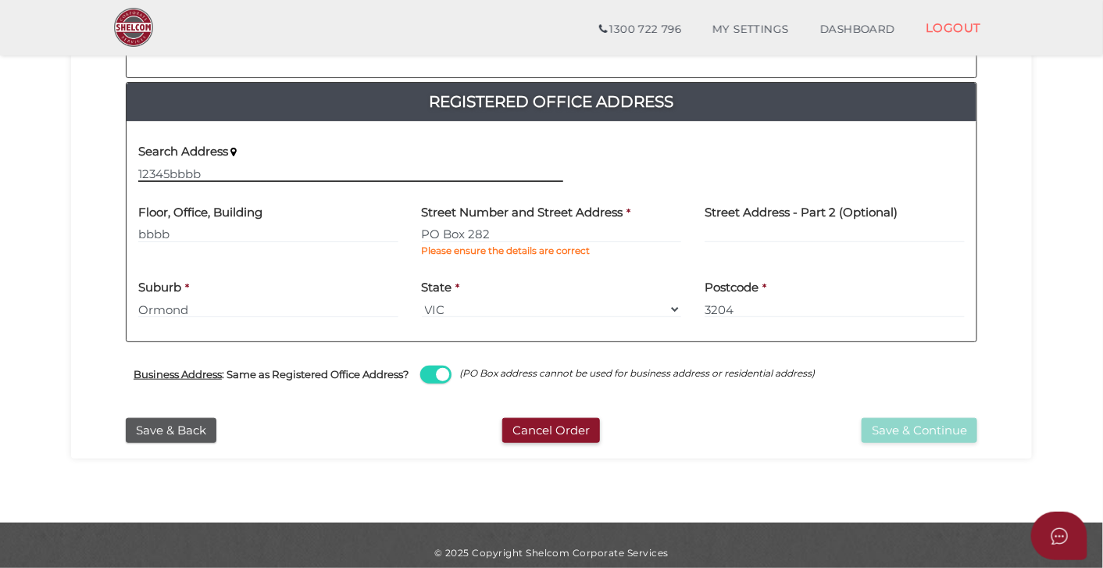
click at [233, 171] on input "12345bbbb" at bounding box center [350, 173] width 425 height 17
drag, startPoint x: 233, startPoint y: 171, endPoint x: 104, endPoint y: 170, distance: 129.6
click at [104, 170] on div "Office Occupier Yes * field required If the registered office does not belong t…" at bounding box center [551, 156] width 937 height 508
paste input "PO Box 282"
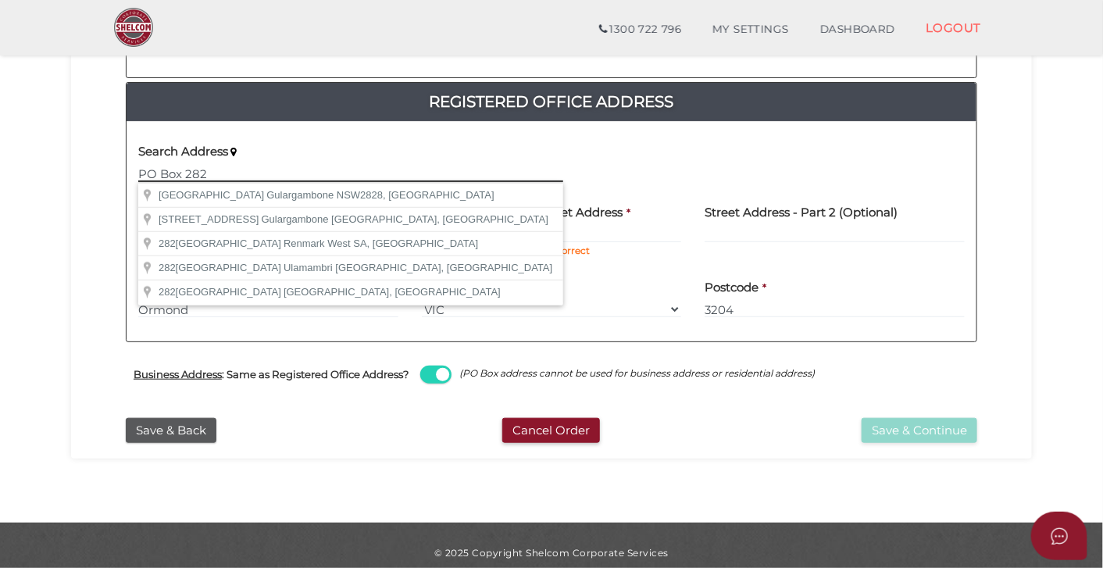
type input "PO Box 282"
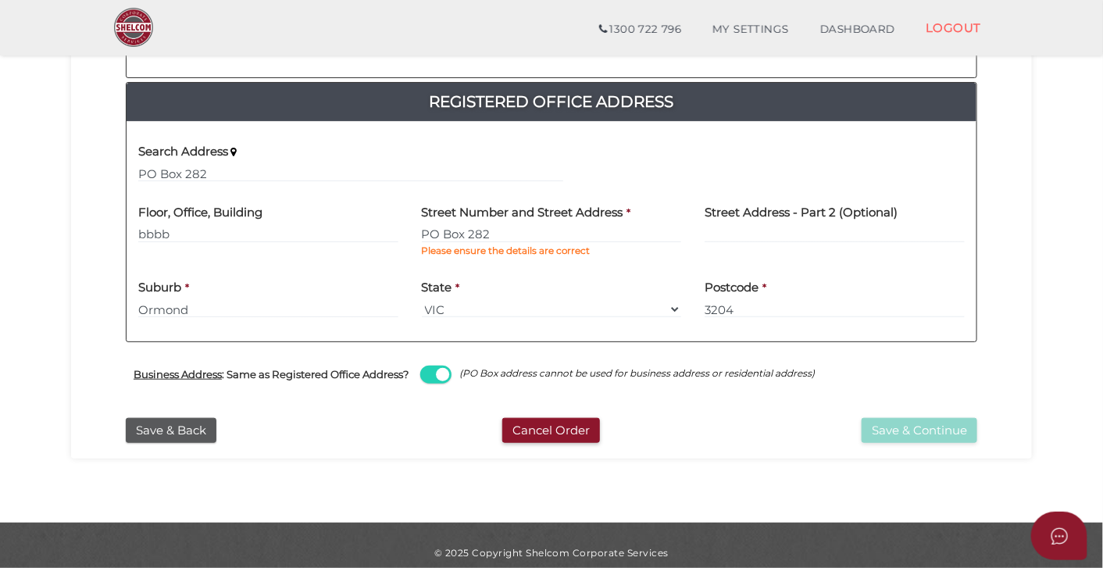
click at [351, 141] on div "Search Address PO Box 282" at bounding box center [350, 158] width 425 height 49
click at [204, 232] on input "bbbb" at bounding box center [268, 234] width 260 height 17
drag, startPoint x: 502, startPoint y: 230, endPoint x: 419, endPoint y: 228, distance: 82.8
click at [419, 228] on div "Street Number and Street Address * PO Box 282 Please ensure the details are cor…" at bounding box center [551, 231] width 283 height 75
paste input "[STREET_ADDRESS],"
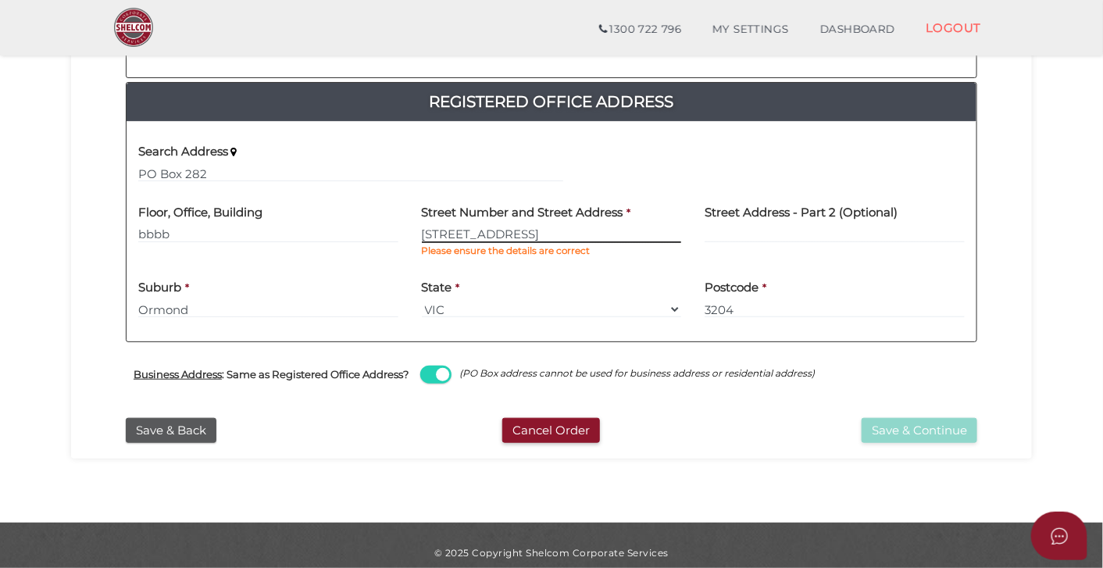
type input "[STREET_ADDRESS]"
click at [660, 391] on div "Business Address : Same as Registered Office Address? (PO Box address cannot be…" at bounding box center [551, 376] width 851 height 68
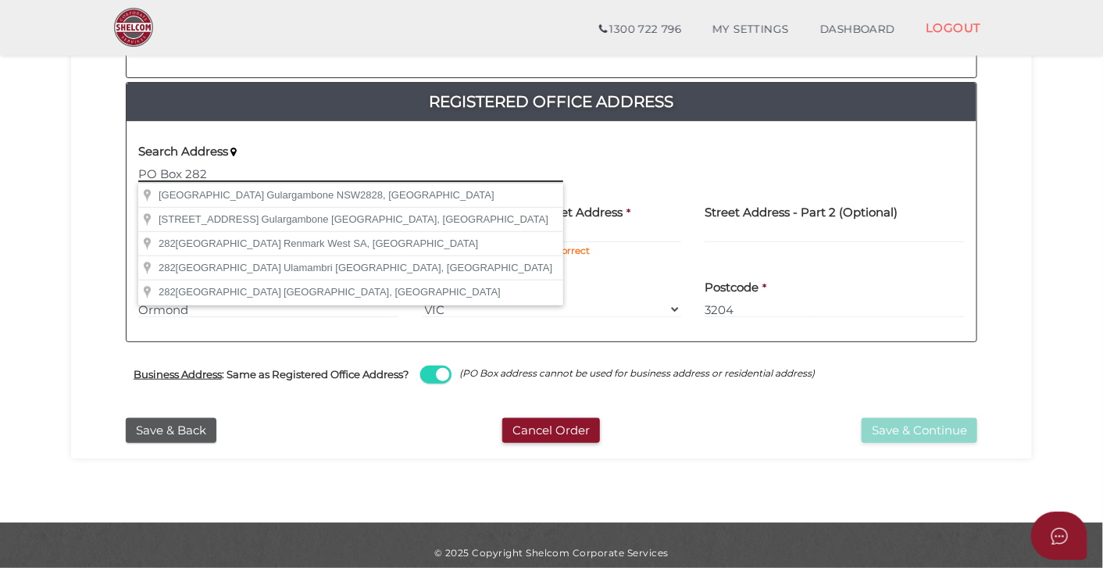
drag, startPoint x: 248, startPoint y: 172, endPoint x: 101, endPoint y: 166, distance: 147.7
click at [101, 166] on div "Office Occupier Yes * field required If the registered office does not belong t…" at bounding box center [551, 156] width 937 height 508
paste input "[STREET_ADDRESS],"
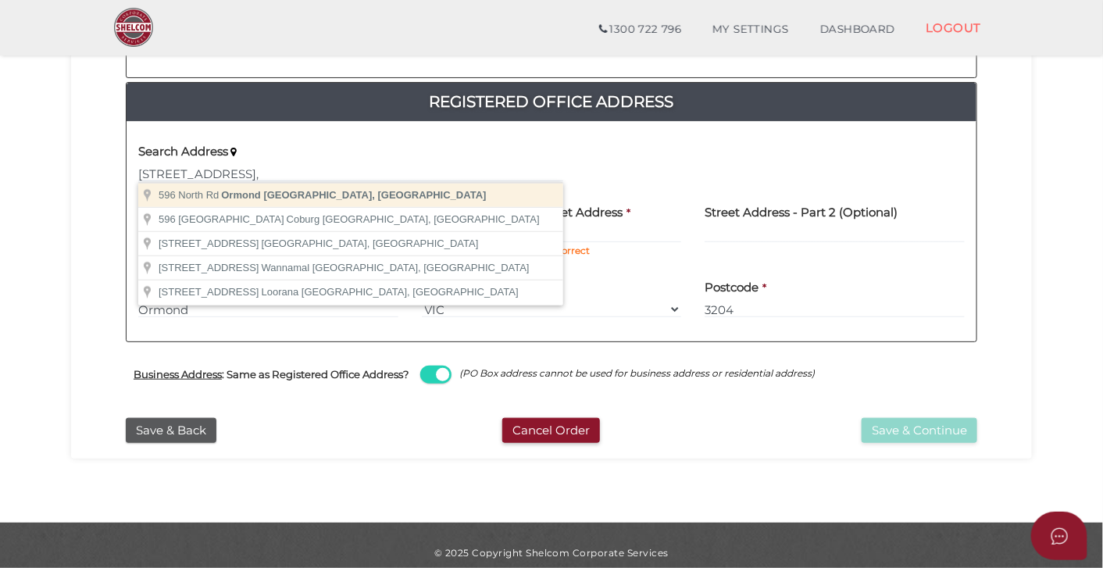
type input "[STREET_ADDRESS]"
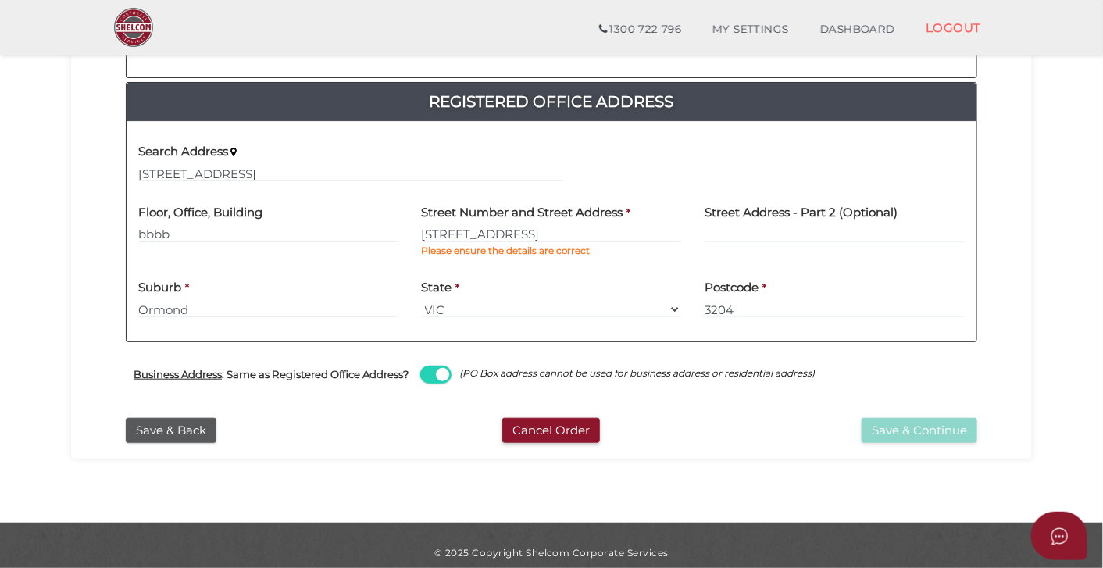
type input "[STREET_ADDRESS]"
type input "Ormond"
select select "VIC"
type input "3204"
click at [537, 233] on input "[STREET_ADDRESS]" at bounding box center [552, 234] width 260 height 17
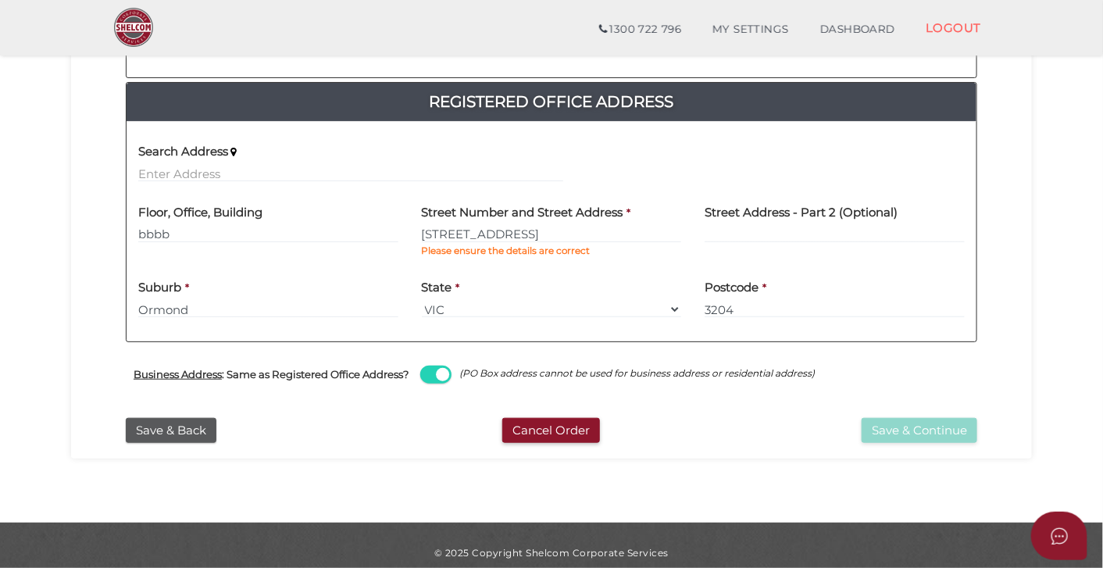
click at [676, 405] on div "Business Address : Same as Registered Office Address? (PO Box address cannot be…" at bounding box center [551, 376] width 851 height 68
click at [523, 226] on input "[STREET_ADDRESS]" at bounding box center [552, 234] width 260 height 17
click at [573, 242] on input "[STREET_ADDRESS]" at bounding box center [552, 234] width 260 height 17
click at [191, 236] on input "bbbb" at bounding box center [268, 234] width 260 height 17
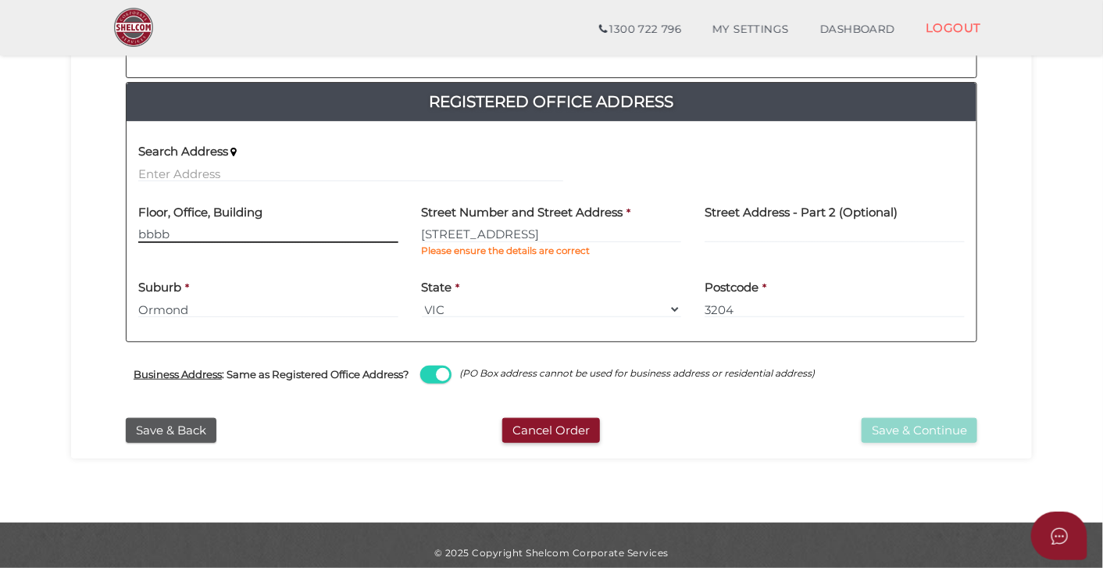
drag, startPoint x: 191, startPoint y: 236, endPoint x: 135, endPoint y: 231, distance: 55.6
click at [135, 231] on div "Floor, Office, Building bbbb" at bounding box center [267, 231] width 283 height 75
paste input "[STREET_ADDRESS],"
type input "[STREET_ADDRESS]"
click at [362, 440] on div "Save & Back" at bounding box center [259, 431] width 291 height 26
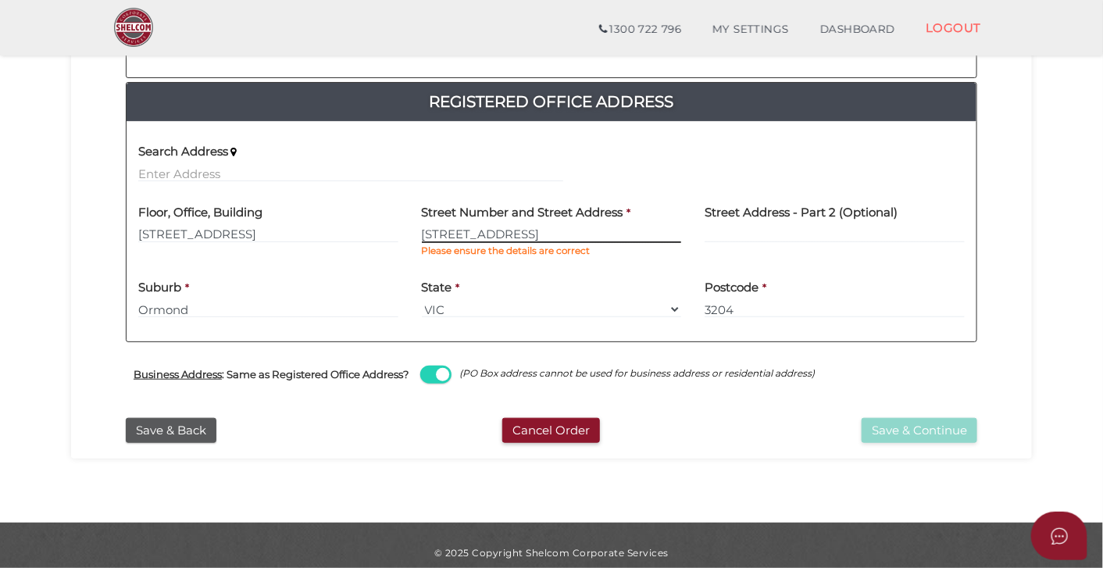
click at [562, 230] on input "[STREET_ADDRESS]" at bounding box center [552, 234] width 260 height 17
type input "596"
click at [622, 422] on div "Cancel Order" at bounding box center [550, 431] width 291 height 26
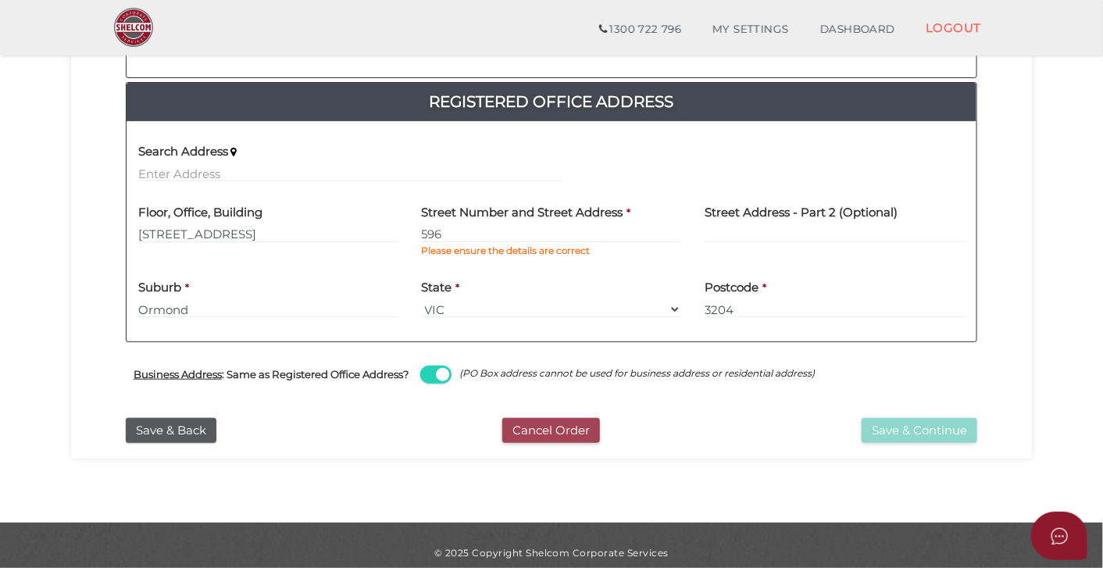
click at [554, 431] on button "Cancel Order" at bounding box center [551, 431] width 98 height 26
